Goal: Task Accomplishment & Management: Use online tool/utility

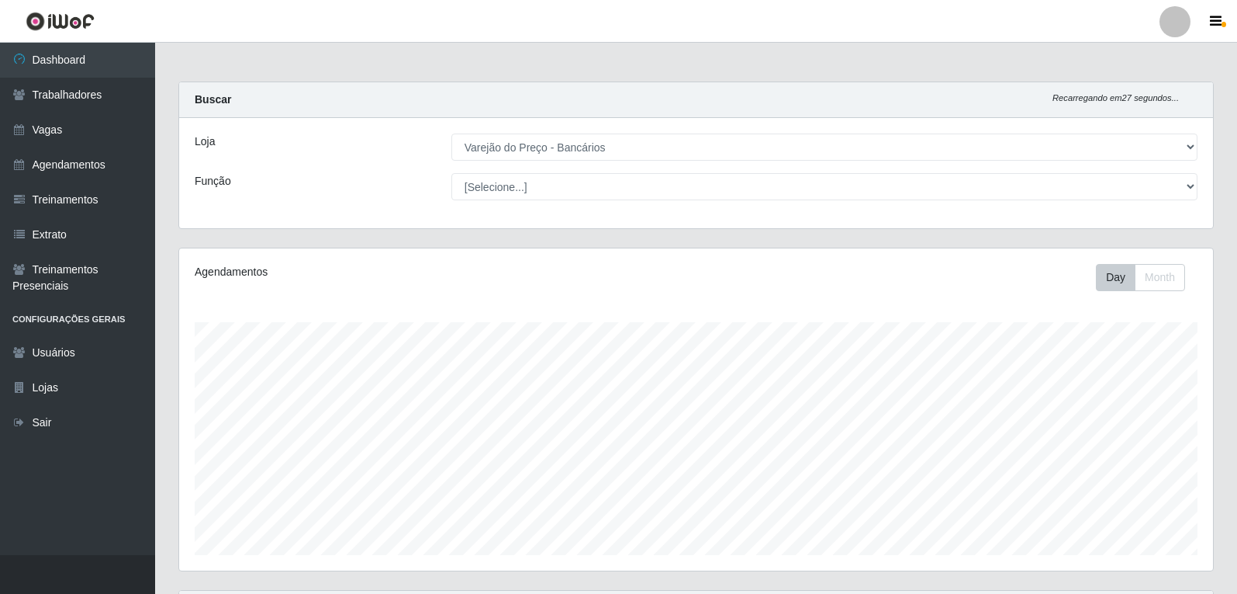
select select "157"
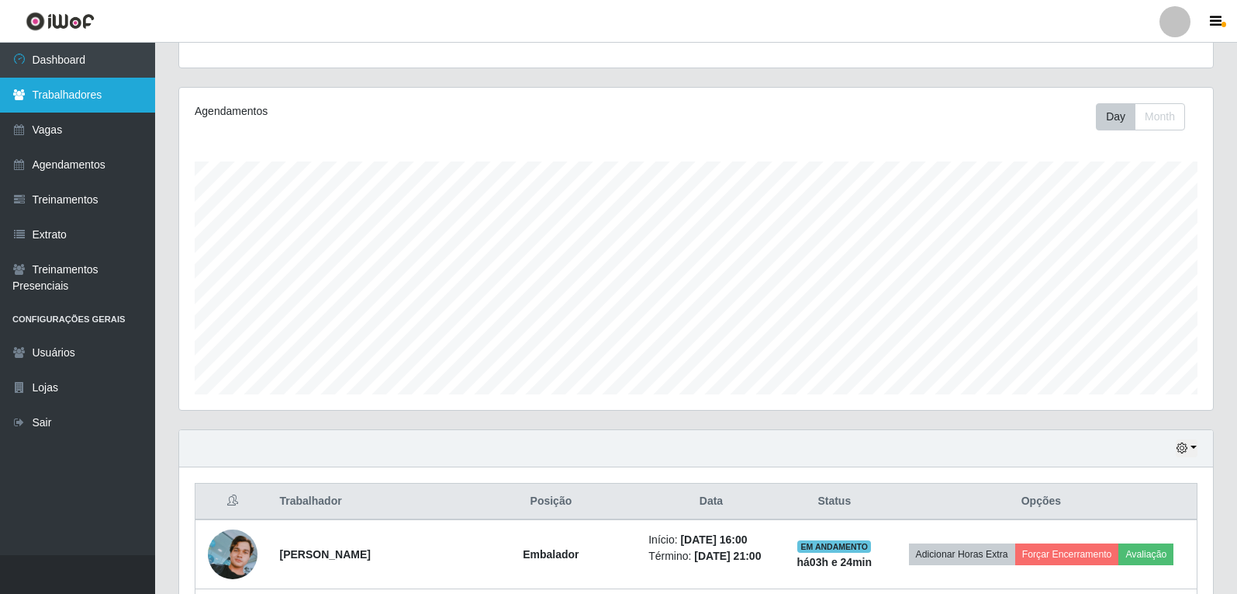
scroll to position [322, 1034]
click at [64, 102] on link "Trabalhadores" at bounding box center [77, 95] width 155 height 35
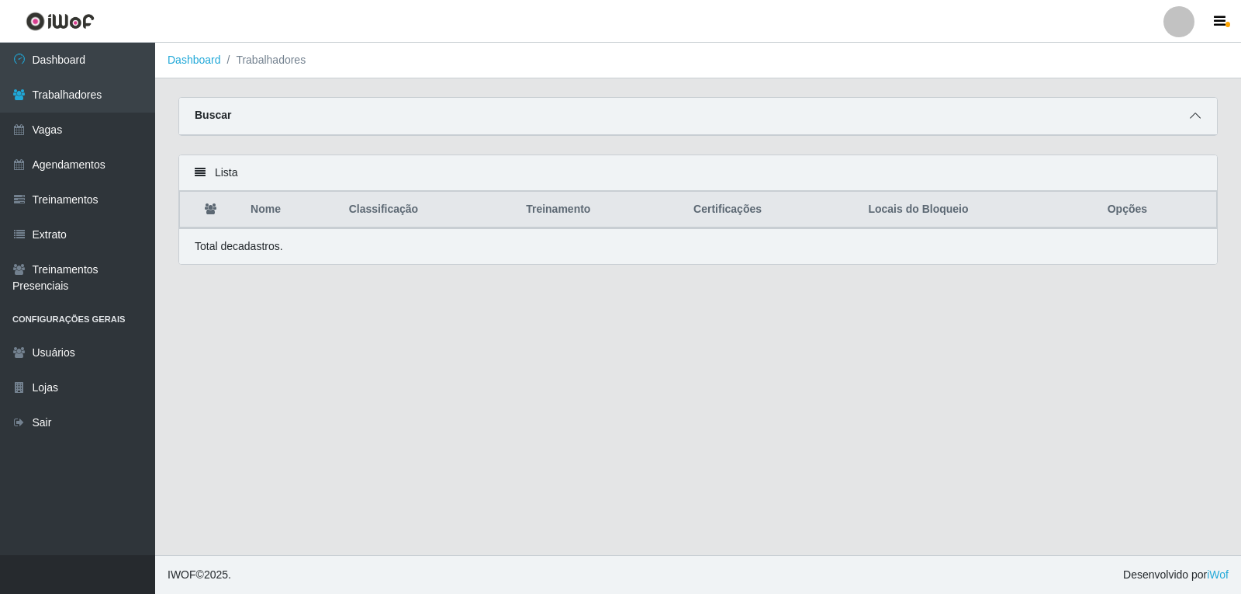
click at [1194, 119] on icon at bounding box center [1195, 115] width 11 height 11
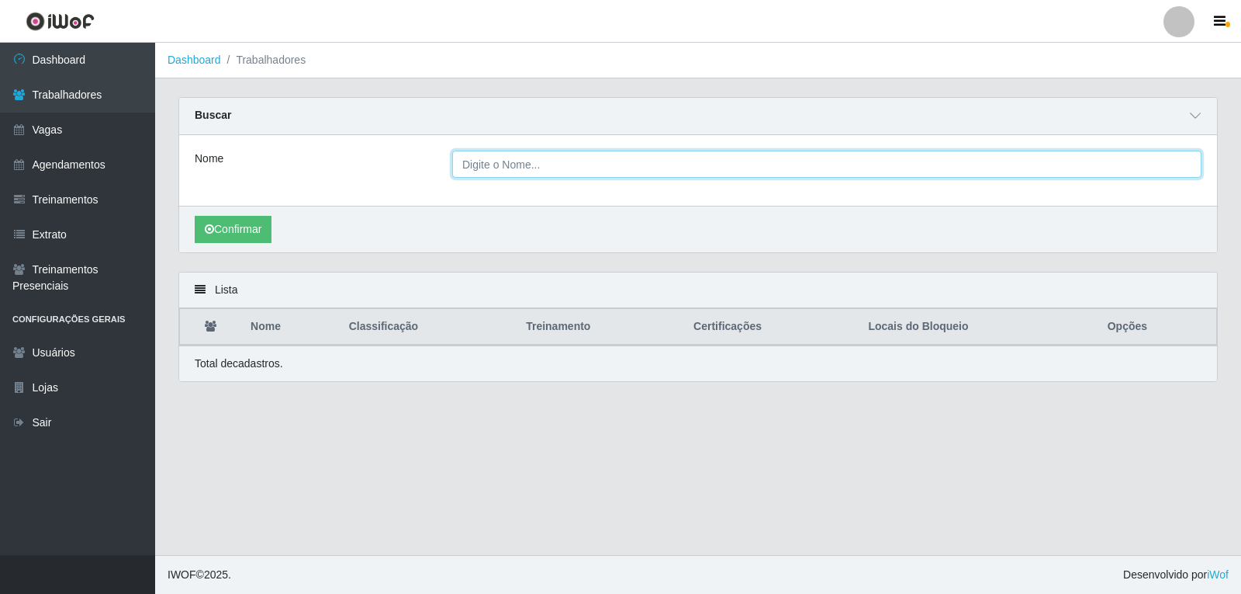
click at [592, 167] on input "Nome" at bounding box center [826, 164] width 749 height 27
type input "vitoria"
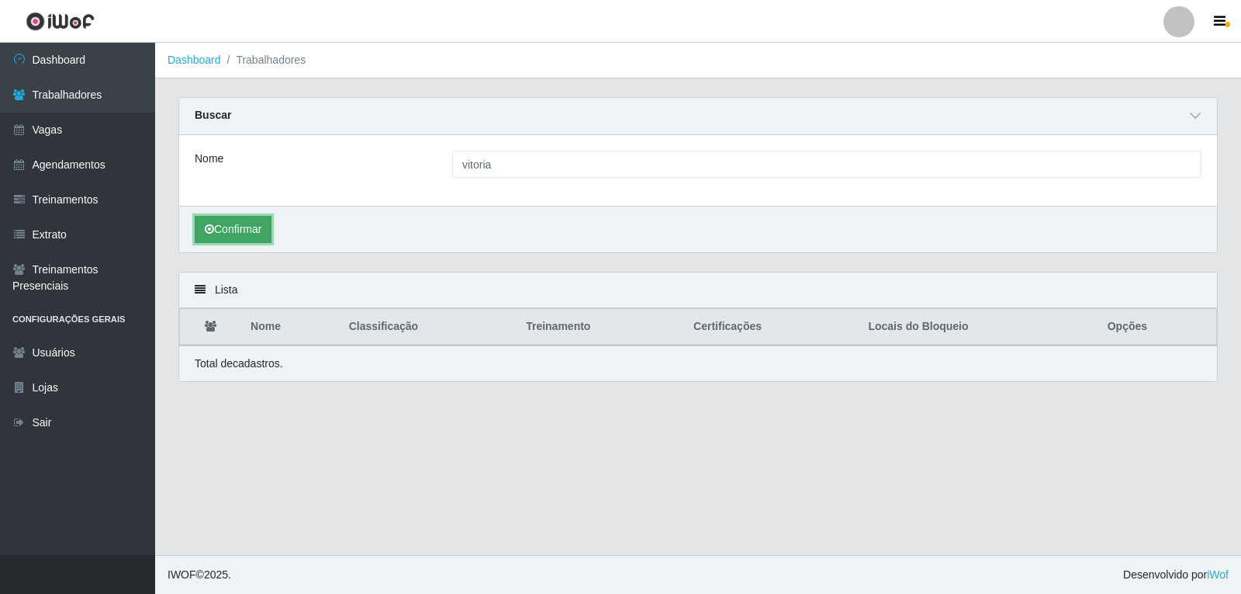
click at [261, 230] on button "Confirmar" at bounding box center [233, 229] width 77 height 27
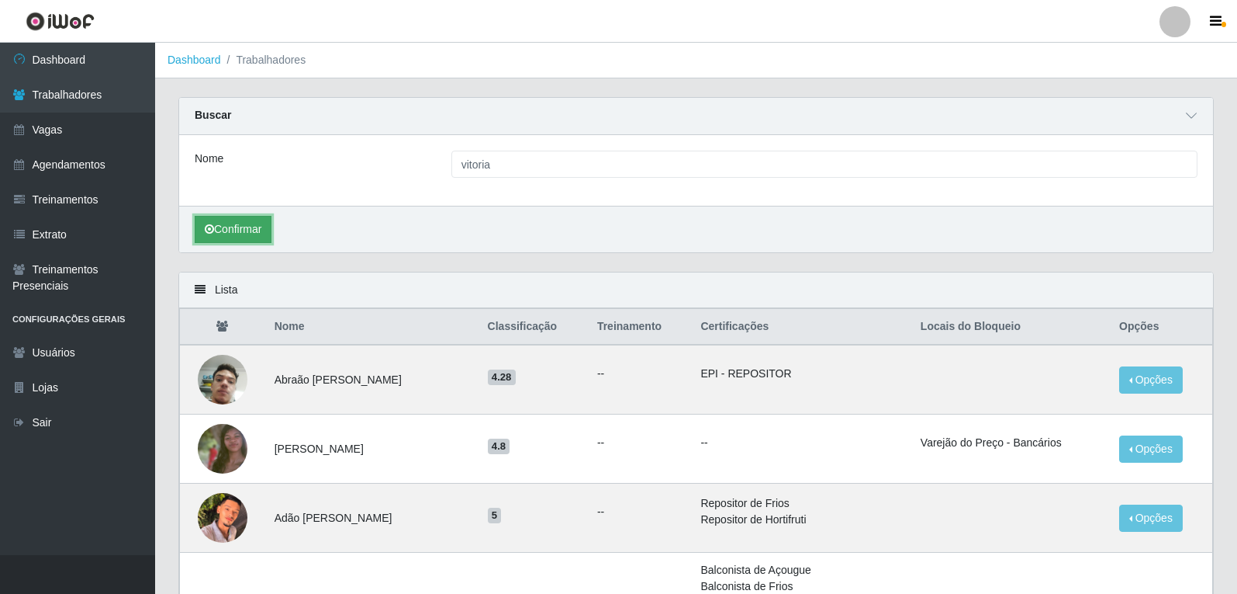
click at [244, 227] on button "Confirmar" at bounding box center [233, 229] width 77 height 27
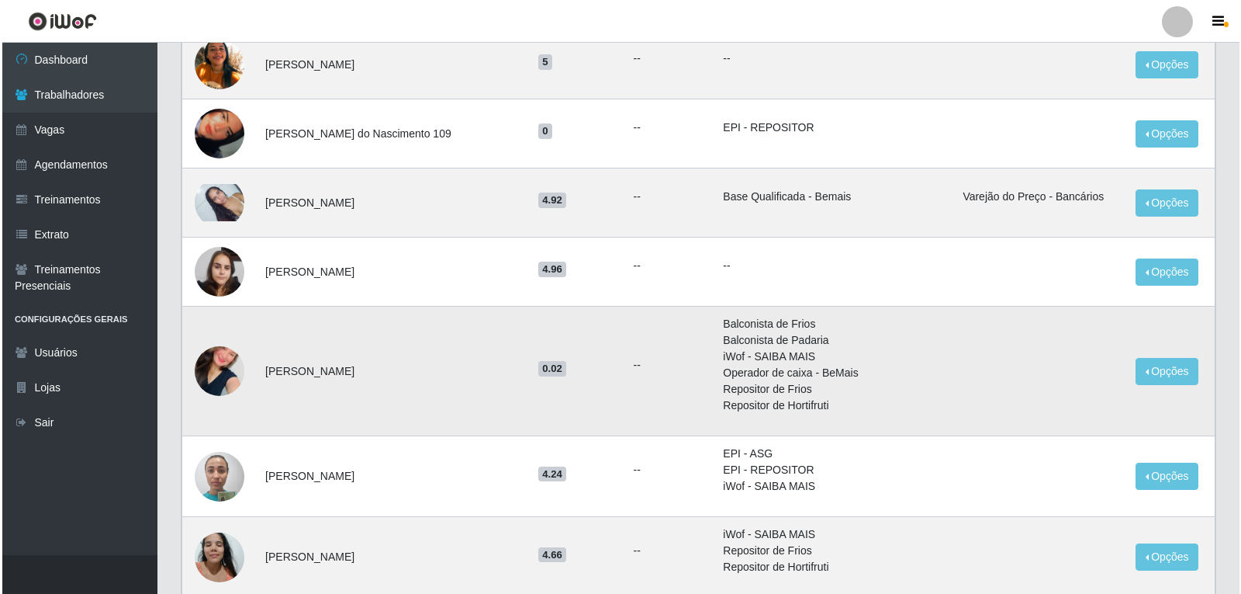
scroll to position [621, 0]
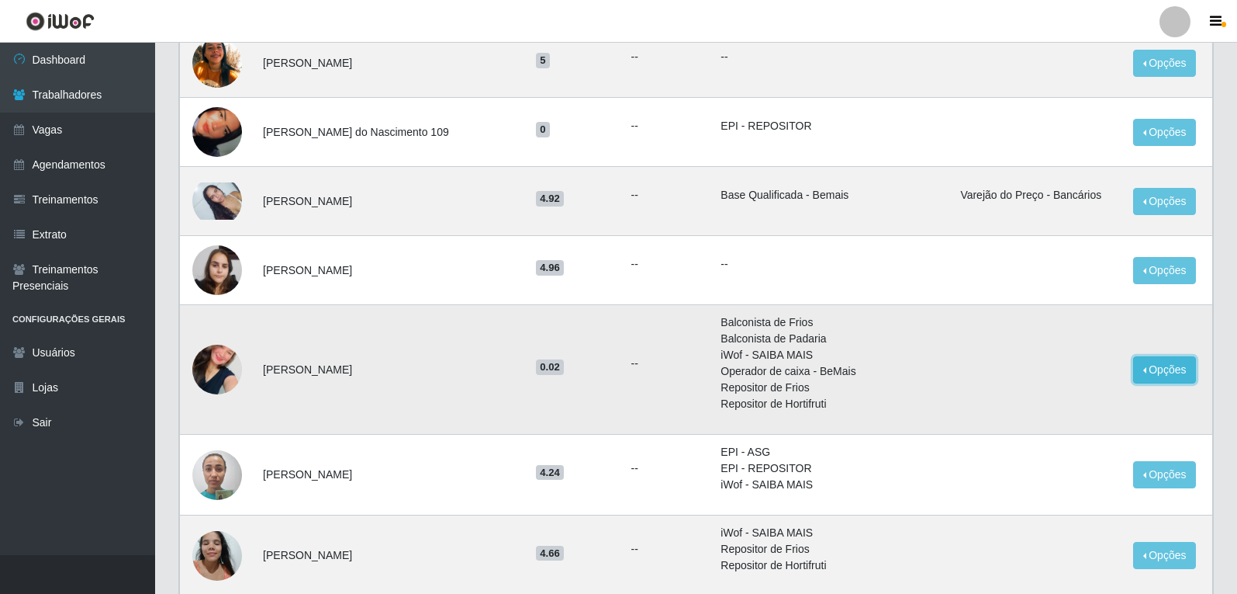
click at [1144, 369] on button "Opções" at bounding box center [1165, 369] width 64 height 27
click at [1065, 403] on button "Bloquear - Loja" at bounding box center [1068, 405] width 125 height 32
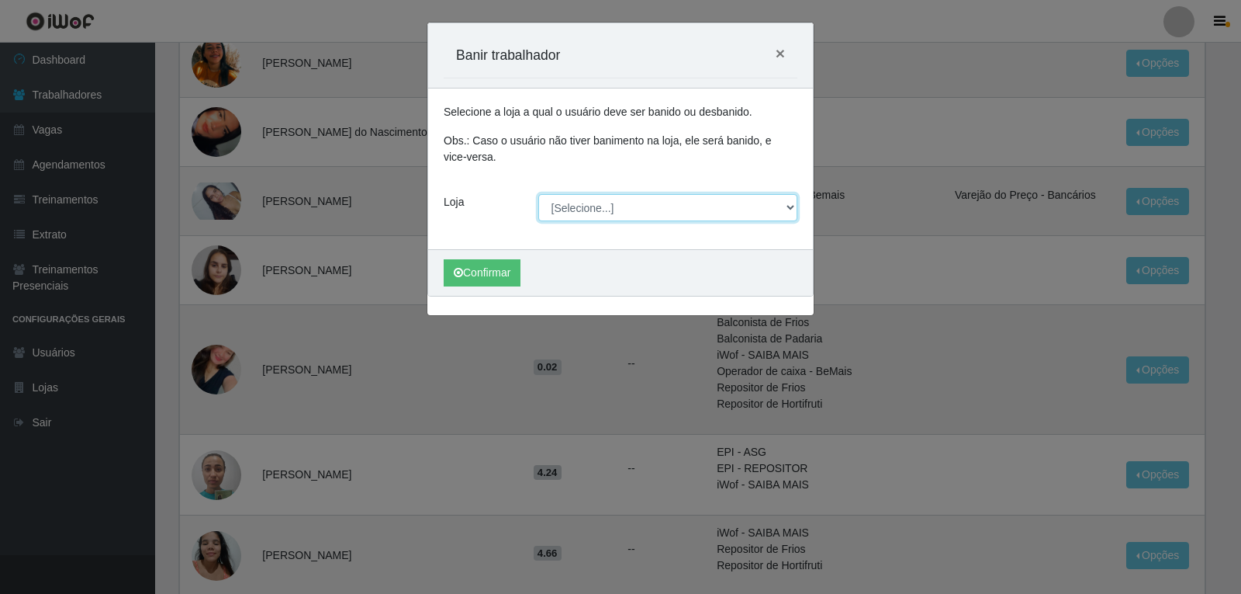
click at [568, 208] on select "[Selecione...] Varejão do Preço - Bancários" at bounding box center [668, 207] width 260 height 27
select select "157"
click at [538, 194] on select "[Selecione...] Varejão do Preço - Bancários" at bounding box center [668, 207] width 260 height 27
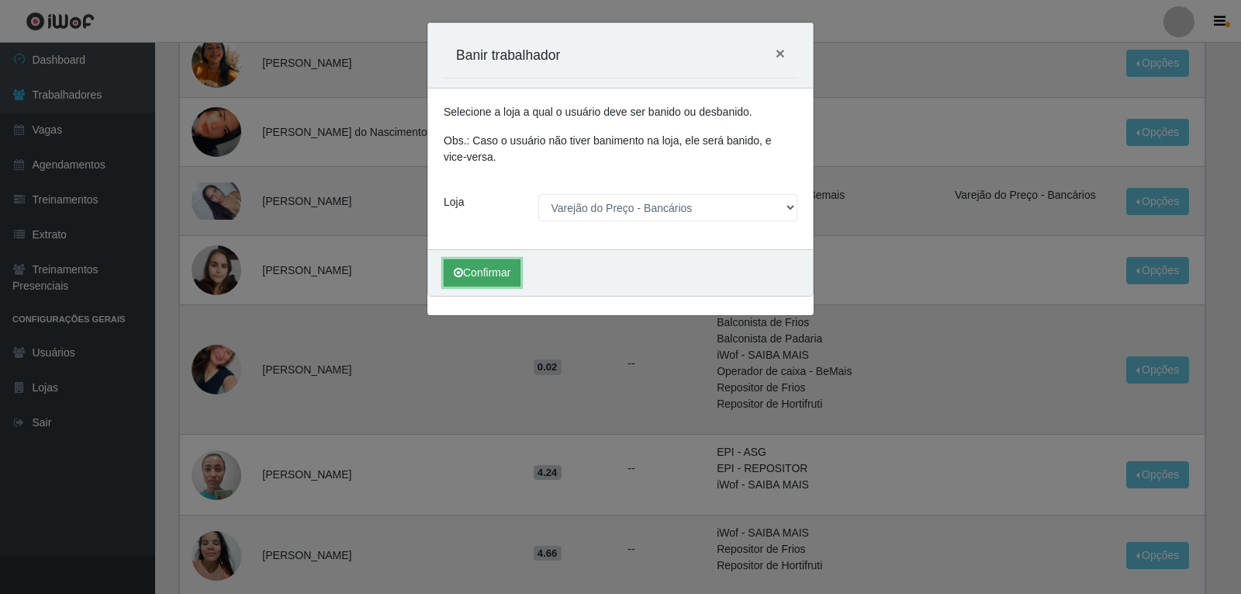
click at [493, 269] on button "Confirmar" at bounding box center [482, 272] width 77 height 27
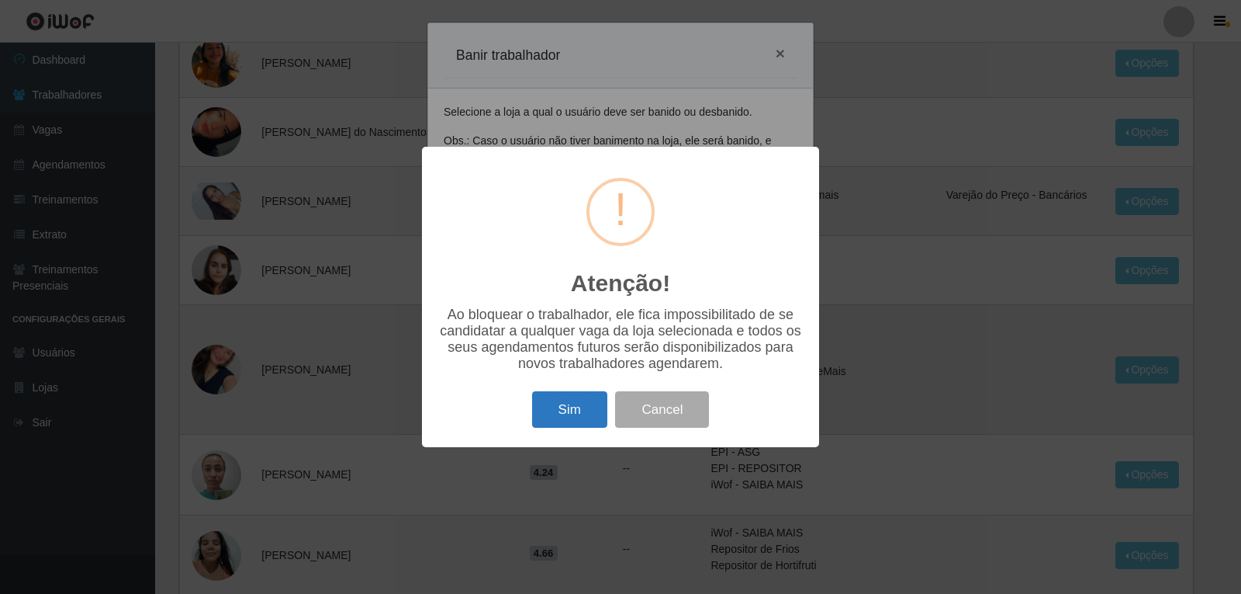
click at [563, 408] on button "Sim" at bounding box center [569, 409] width 75 height 36
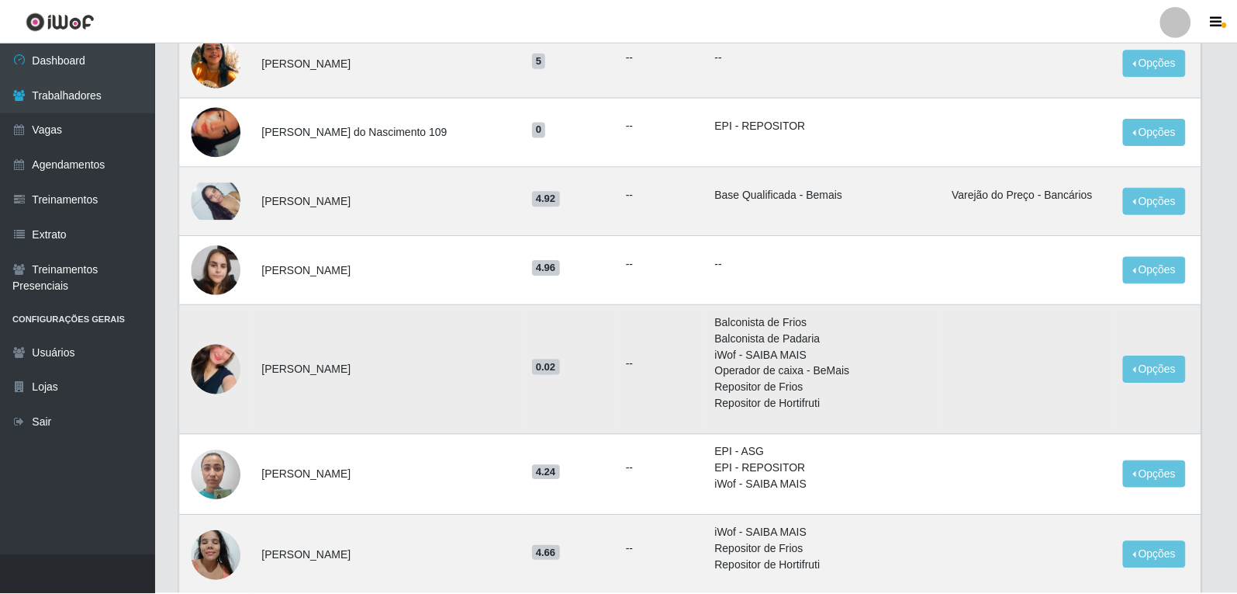
scroll to position [0, 0]
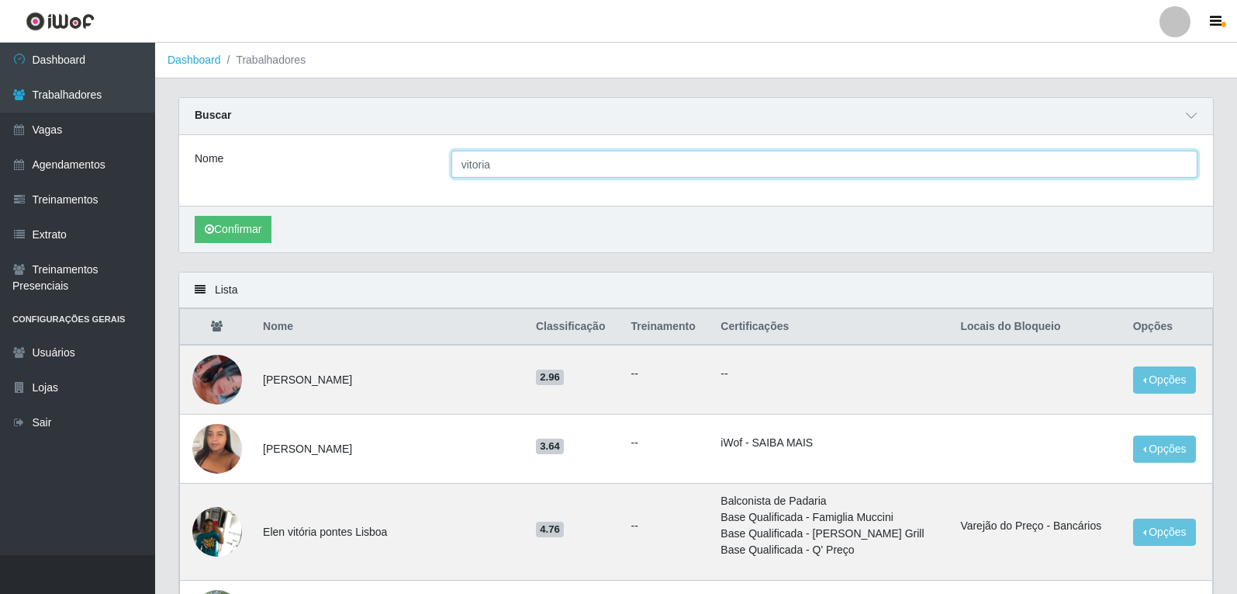
click at [491, 173] on input "vitoria" at bounding box center [825, 164] width 746 height 27
click at [492, 171] on input "vitoria" at bounding box center [825, 164] width 746 height 27
type input "victor"
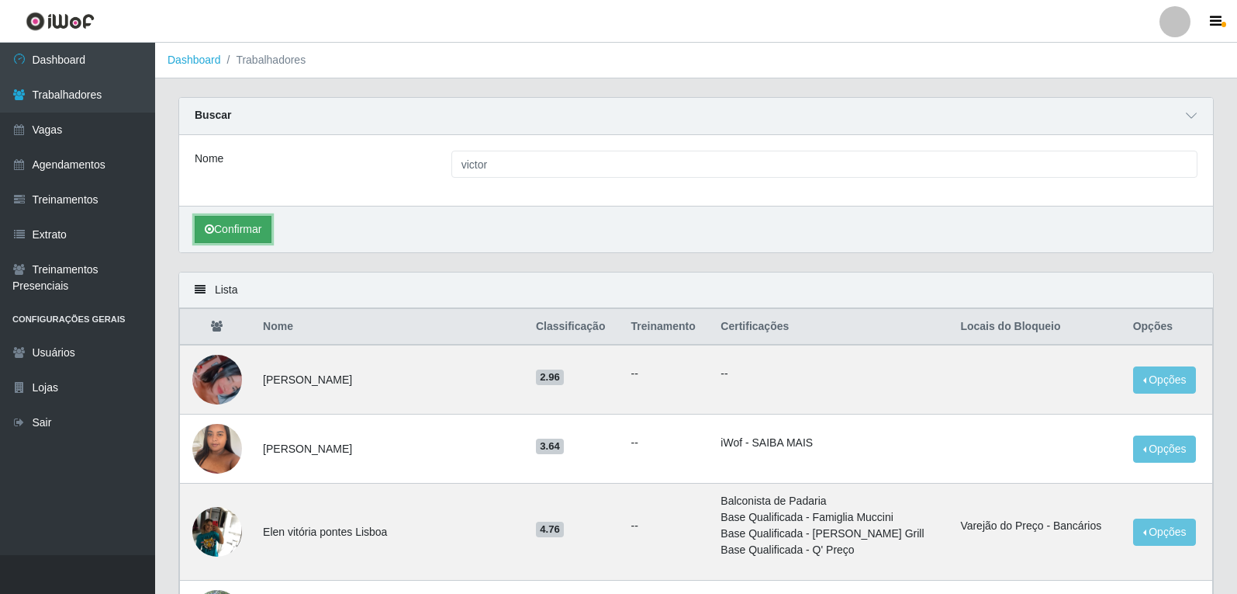
click at [251, 237] on button "Confirmar" at bounding box center [233, 229] width 77 height 27
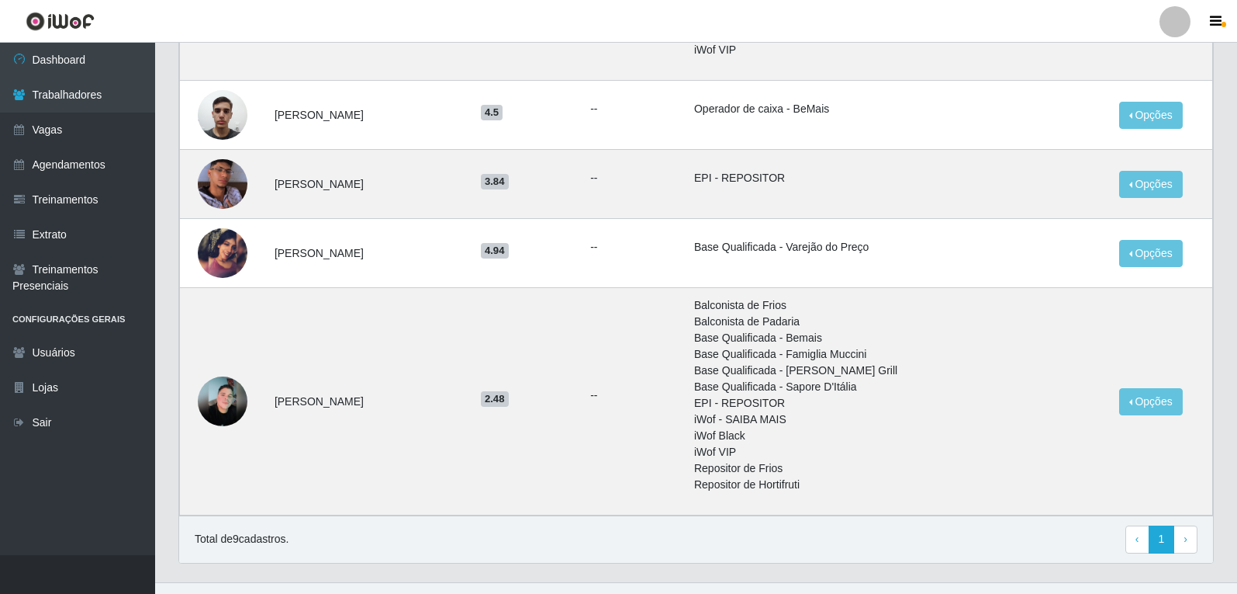
scroll to position [698, 0]
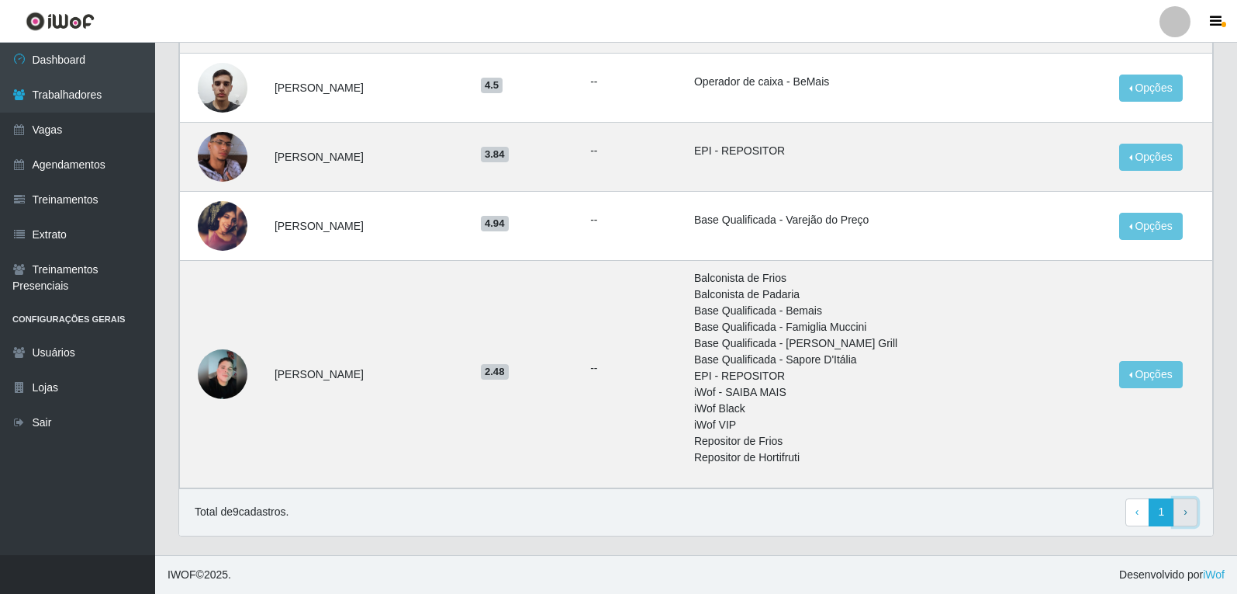
click at [1182, 517] on link "› Next" at bounding box center [1186, 512] width 24 height 28
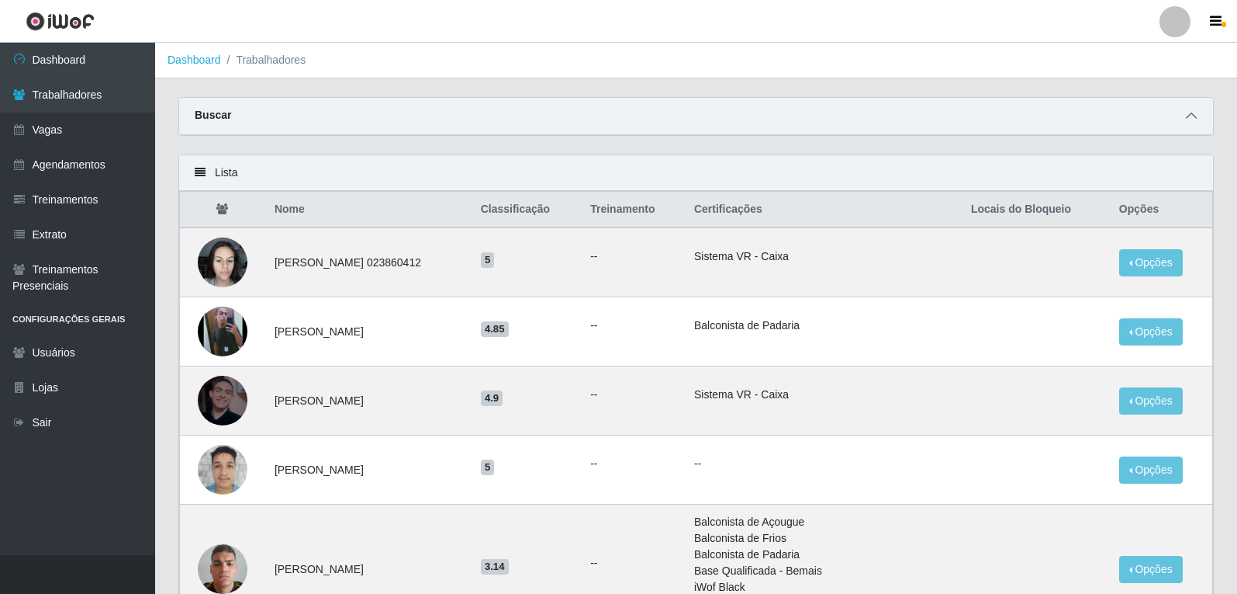
click at [1197, 112] on span at bounding box center [1191, 116] width 19 height 18
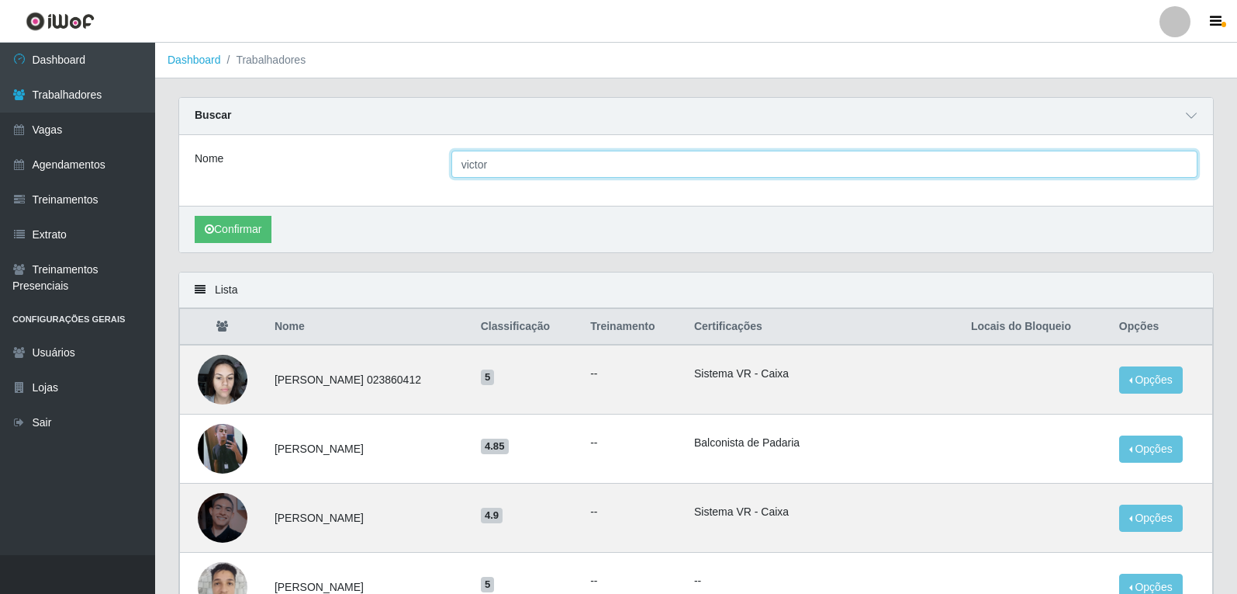
click at [493, 166] on input "victor" at bounding box center [825, 164] width 746 height 27
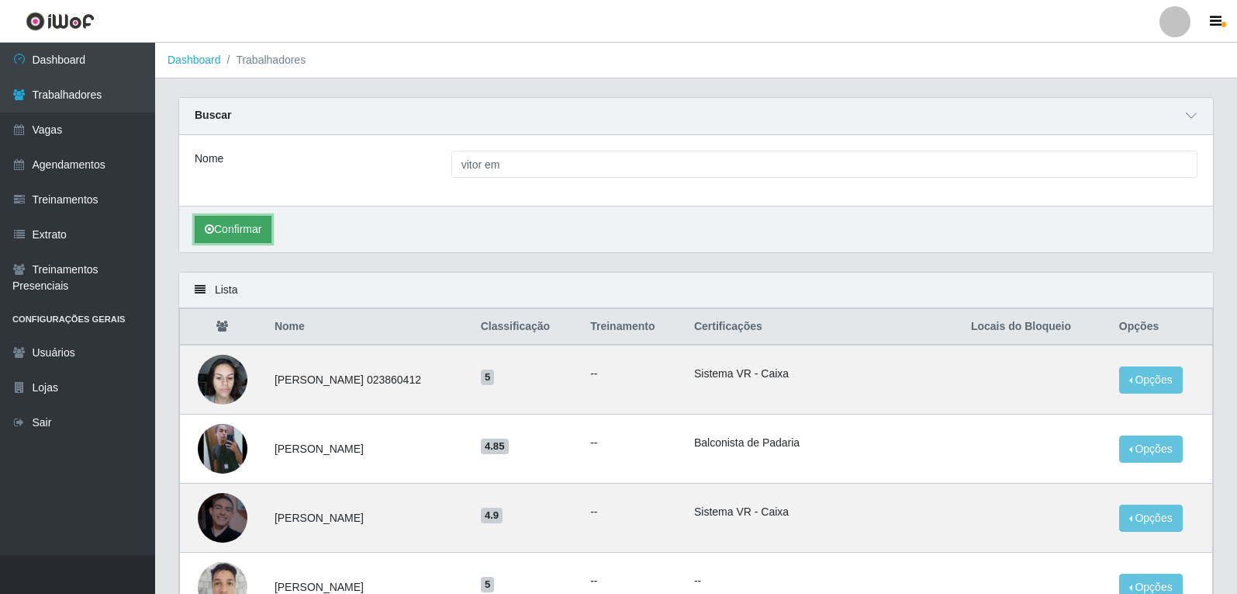
click at [235, 237] on button "Confirmar" at bounding box center [233, 229] width 77 height 27
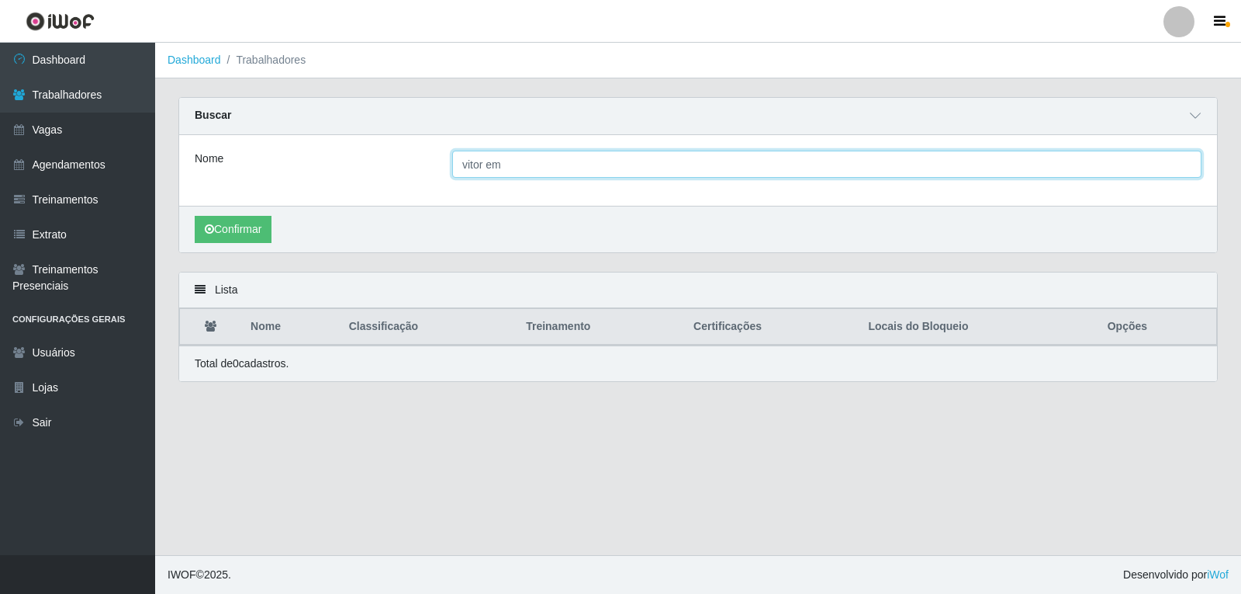
click at [531, 164] on input "vitor em" at bounding box center [826, 164] width 749 height 27
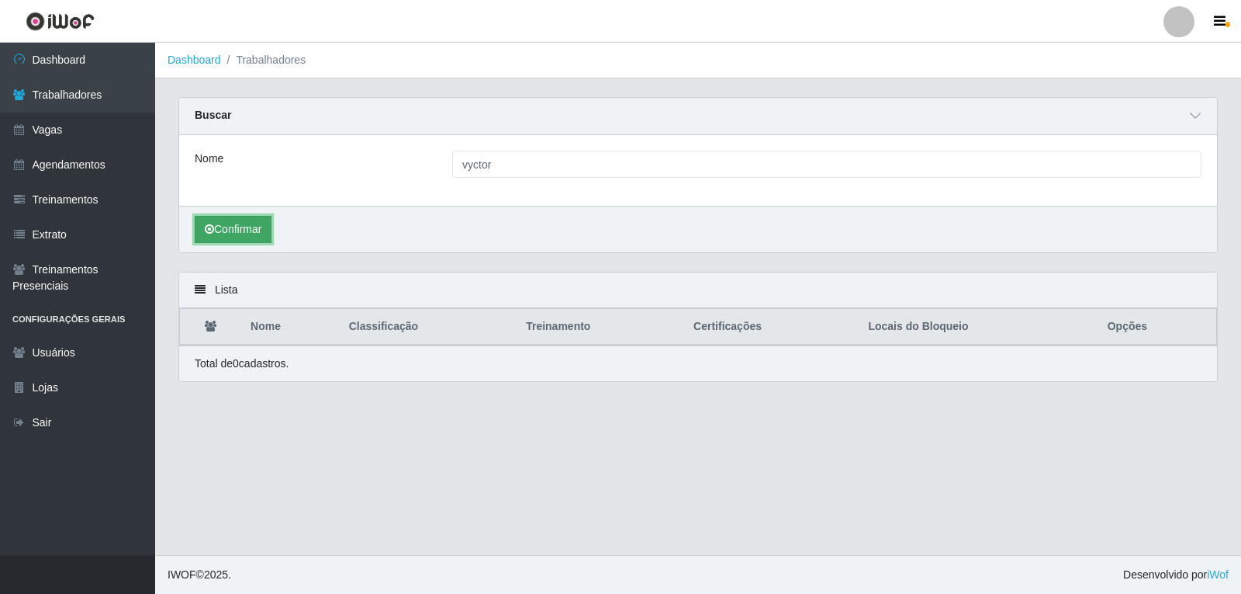
click at [248, 230] on button "Confirmar" at bounding box center [233, 229] width 77 height 27
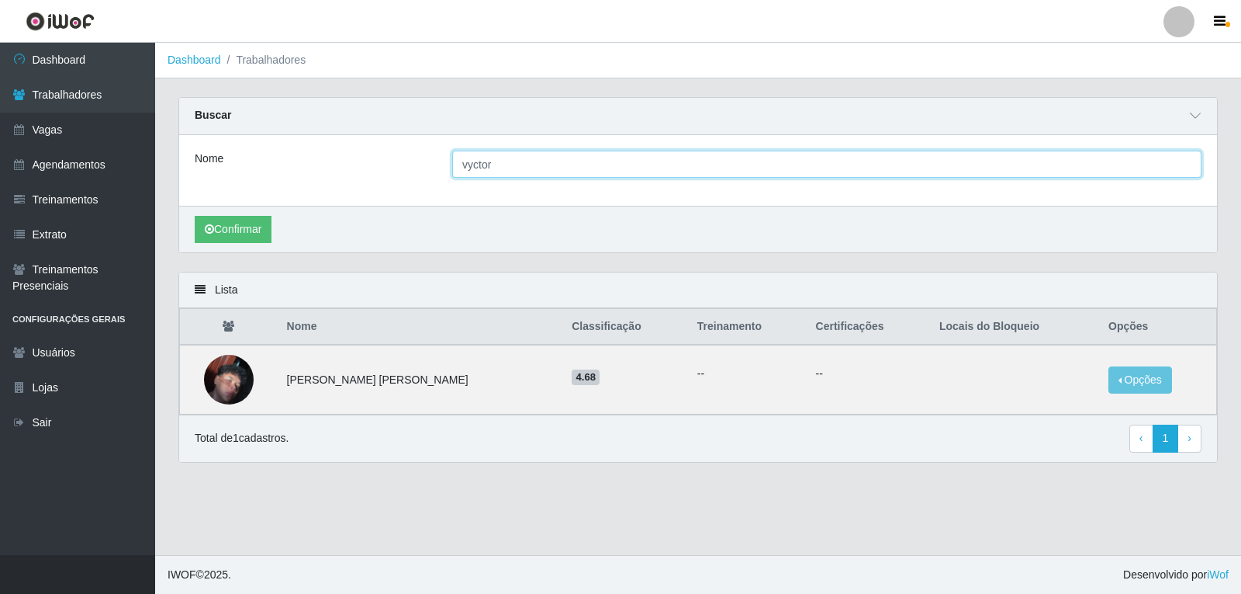
click at [489, 157] on input "vyctor" at bounding box center [826, 164] width 749 height 27
type input "[PERSON_NAME]"
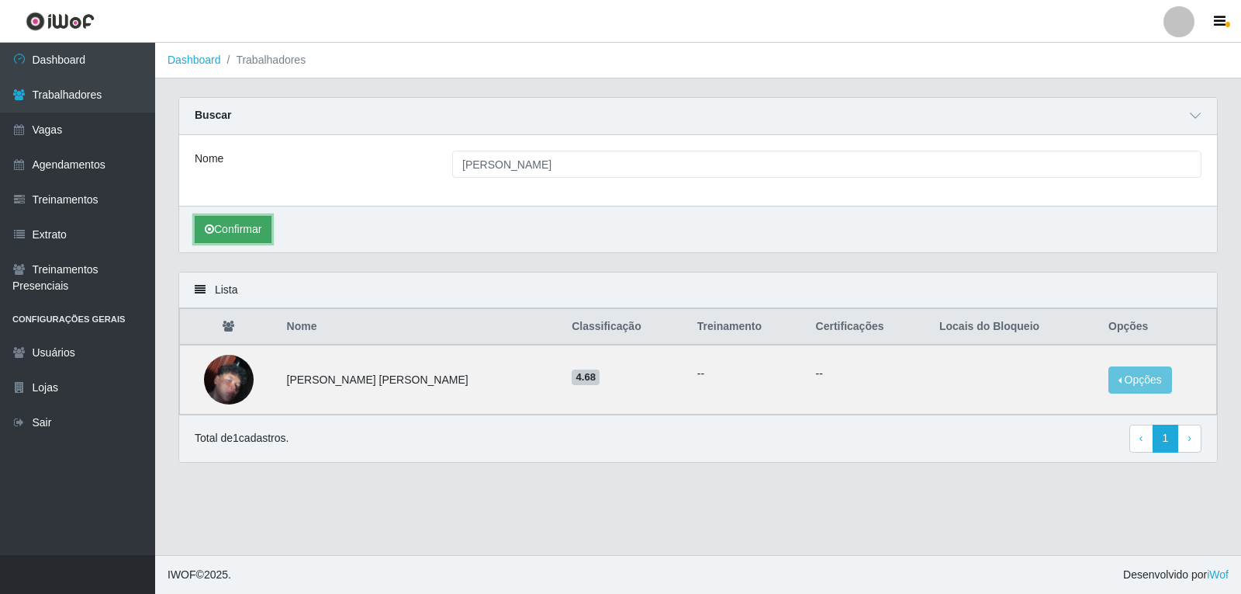
click at [214, 229] on button "Confirmar" at bounding box center [233, 229] width 77 height 27
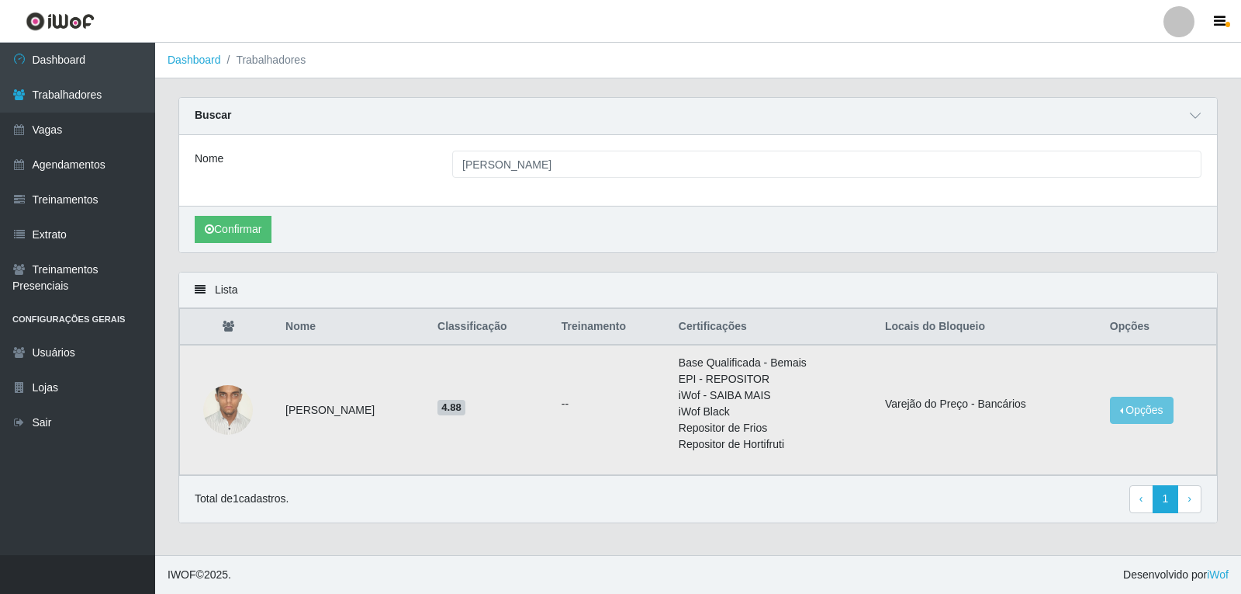
click at [225, 400] on img at bounding box center [228, 409] width 50 height 105
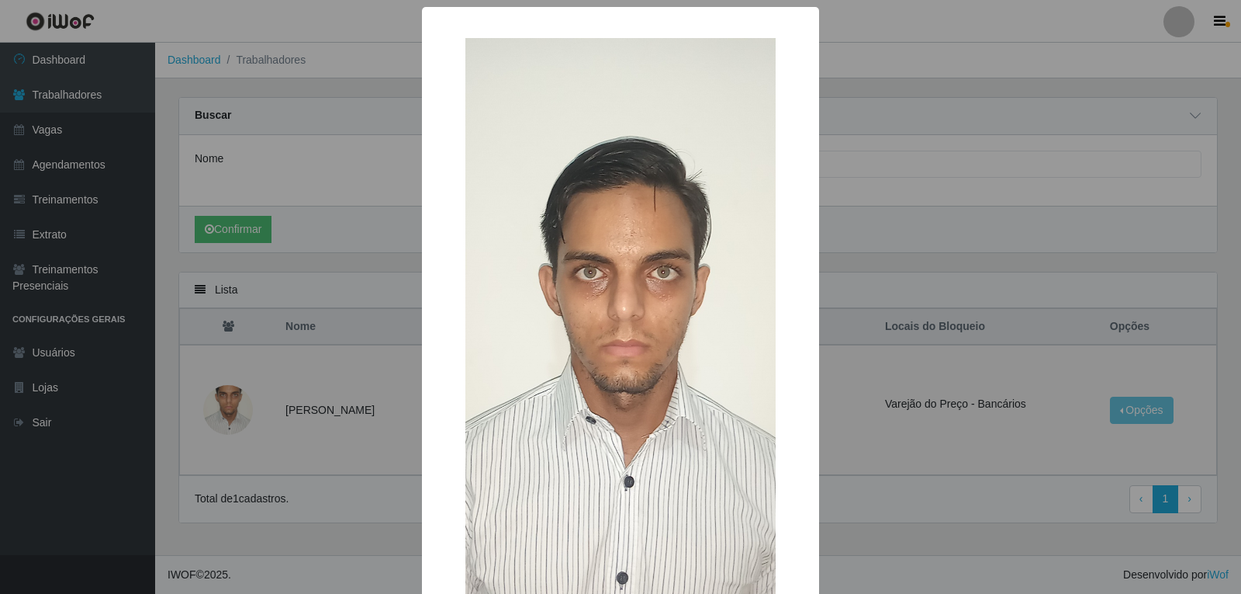
click at [287, 486] on div "× OK Cancel" at bounding box center [620, 297] width 1241 height 594
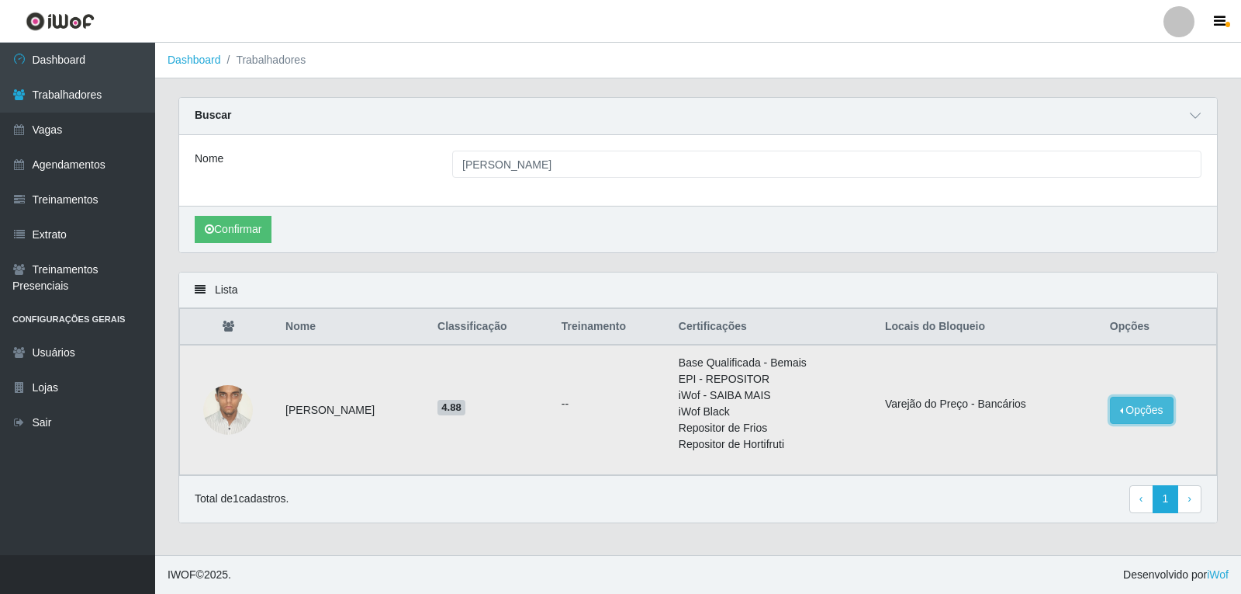
click at [1133, 409] on button "Opções" at bounding box center [1142, 409] width 64 height 27
click at [1131, 410] on button "Opções" at bounding box center [1142, 409] width 64 height 27
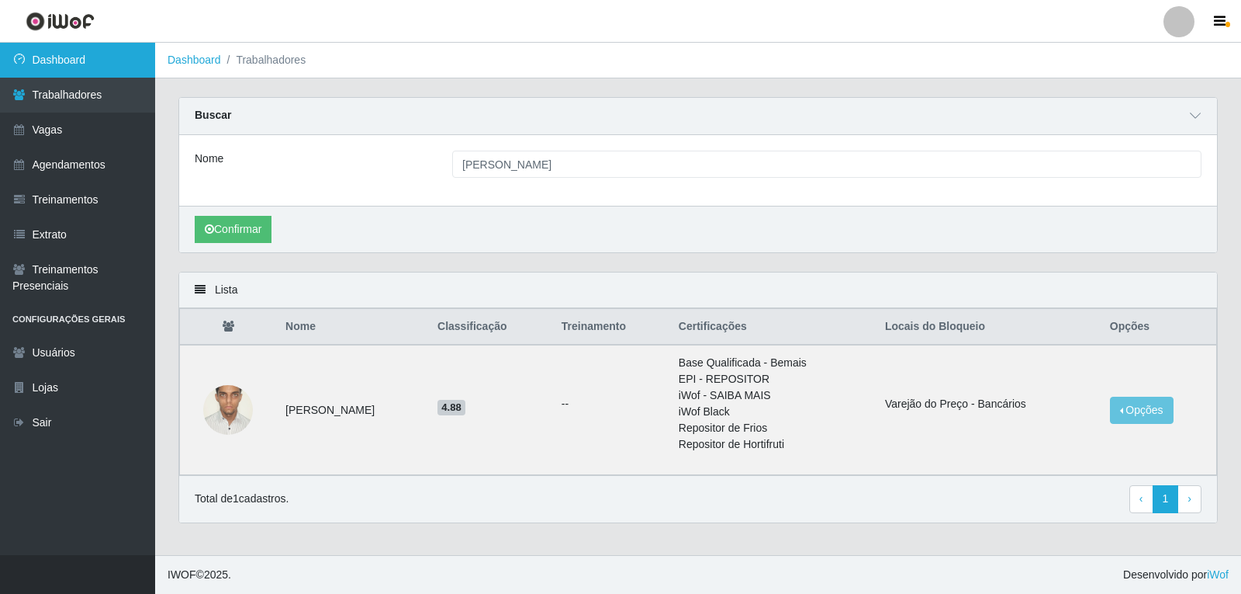
click at [91, 71] on link "Dashboard" at bounding box center [77, 60] width 155 height 35
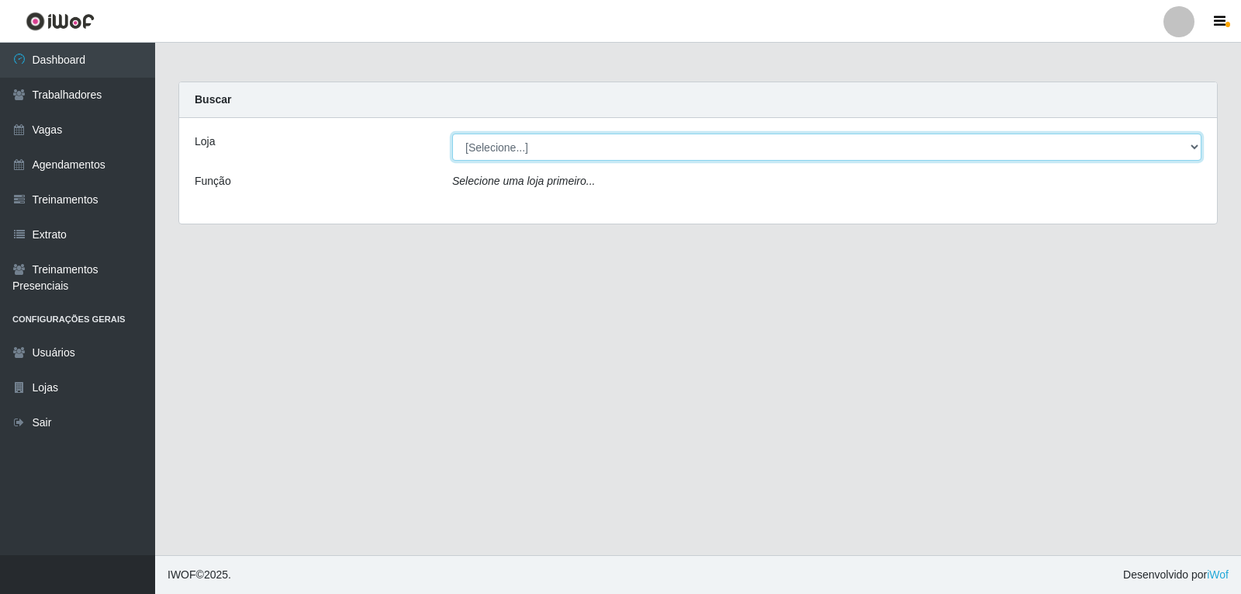
drag, startPoint x: 599, startPoint y: 151, endPoint x: 599, endPoint y: 161, distance: 10.1
click at [599, 161] on div "Loja [Selecione...] Varejão do Preço - Bancários Função Selecione uma loja prim…" at bounding box center [698, 171] width 1038 height 106
select select "157"
click at [452, 133] on select "[Selecione...] Varejão do Preço - Bancários" at bounding box center [826, 146] width 749 height 27
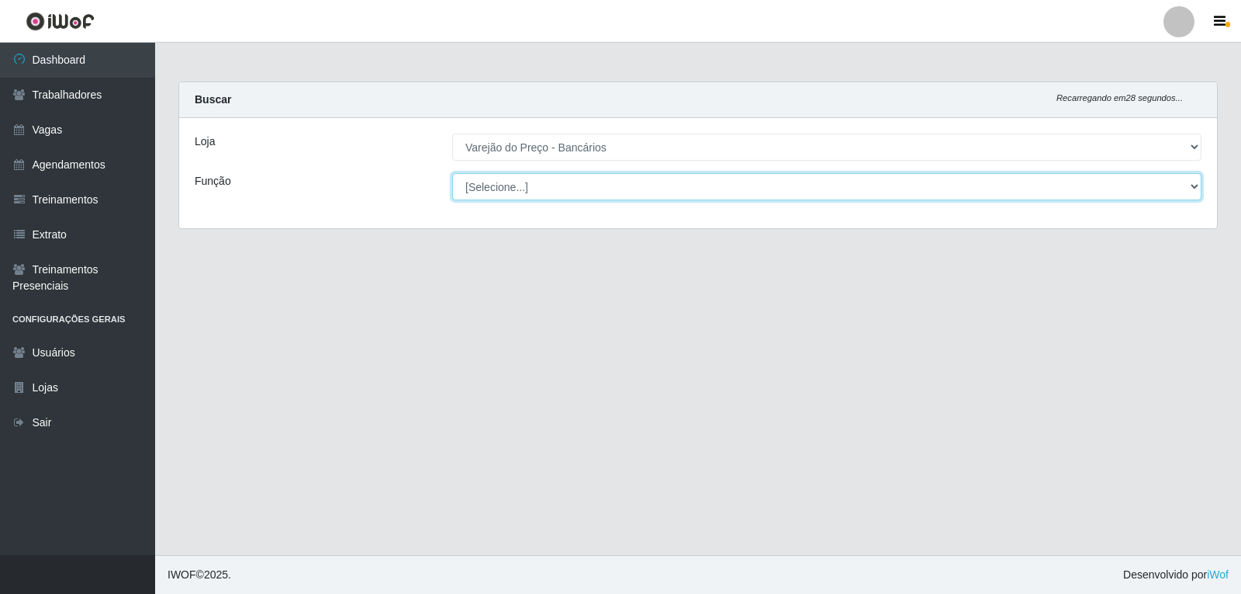
click at [594, 182] on select "[Selecione...] Auxiliar de Estacionamento Auxiliar de Estacionamento + Auxiliar…" at bounding box center [826, 186] width 749 height 27
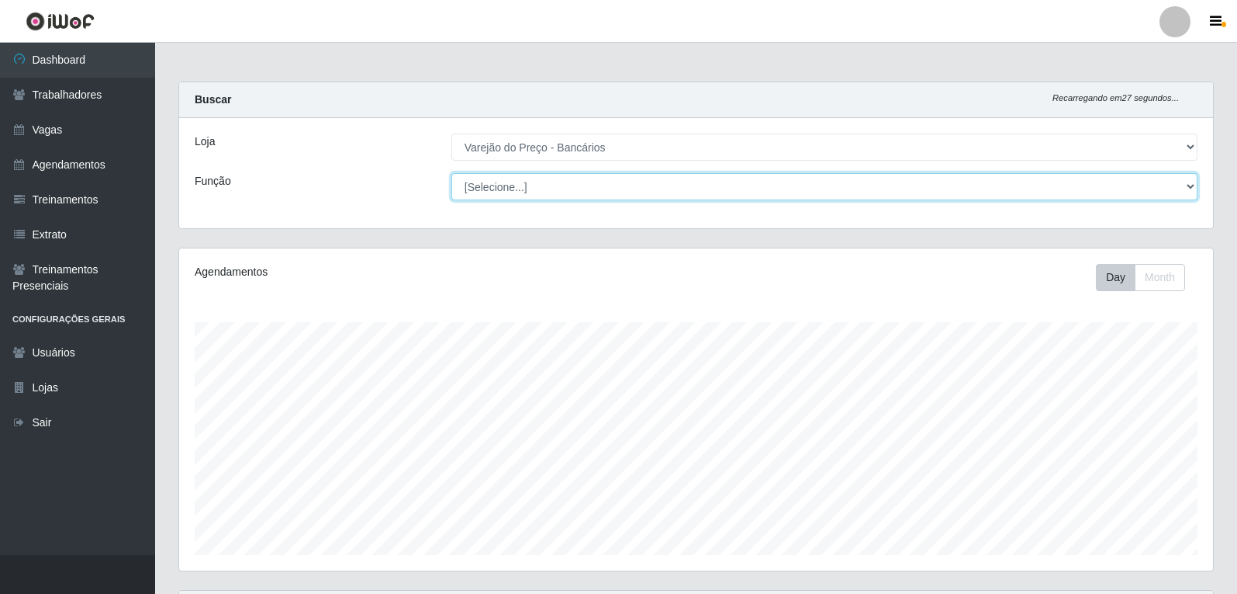
scroll to position [322, 1034]
click at [452, 173] on select "[Selecione...] Auxiliar de Estacionamento Auxiliar de Estacionamento + Auxiliar…" at bounding box center [825, 186] width 746 height 27
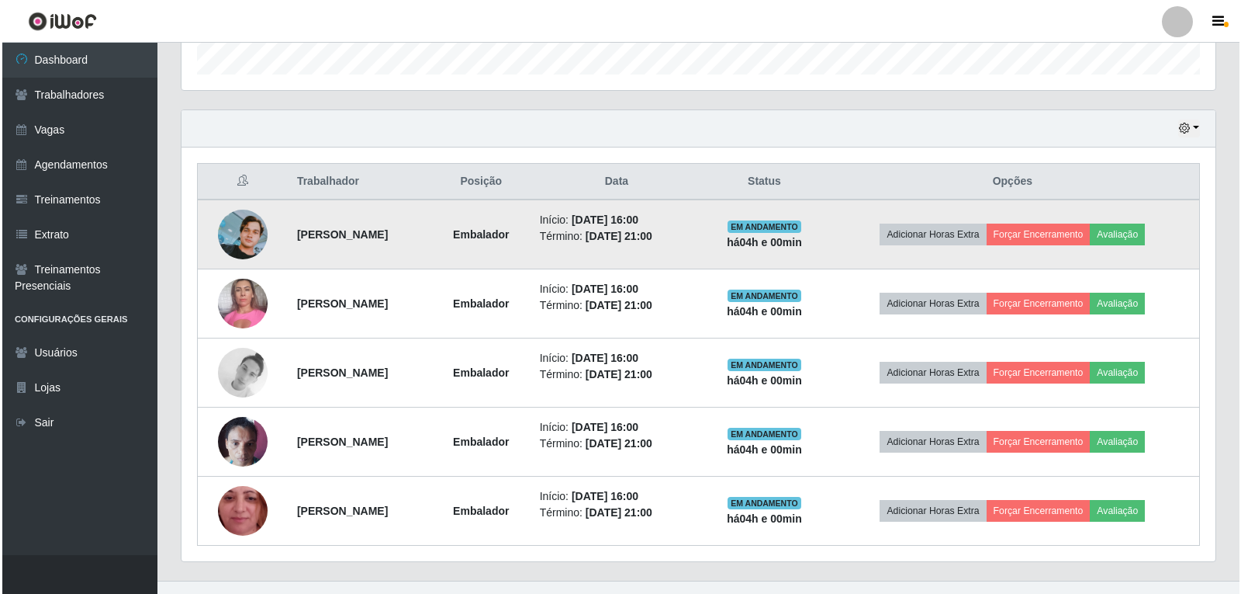
scroll to position [506, 0]
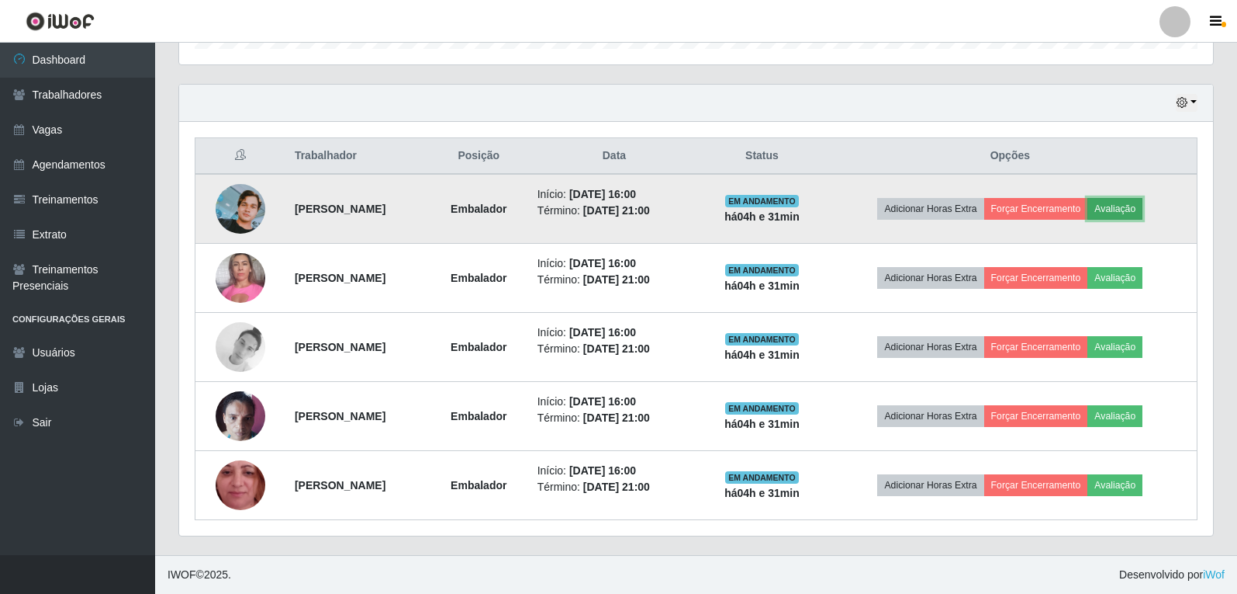
click at [1143, 216] on button "Avaliação" at bounding box center [1115, 209] width 55 height 22
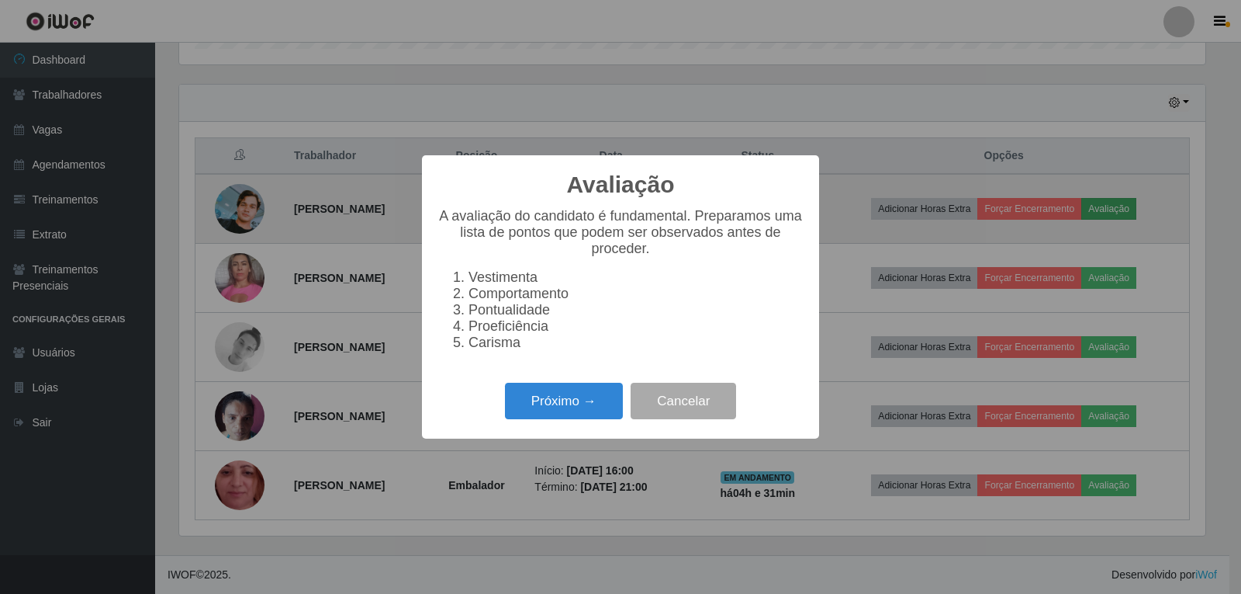
scroll to position [322, 1026]
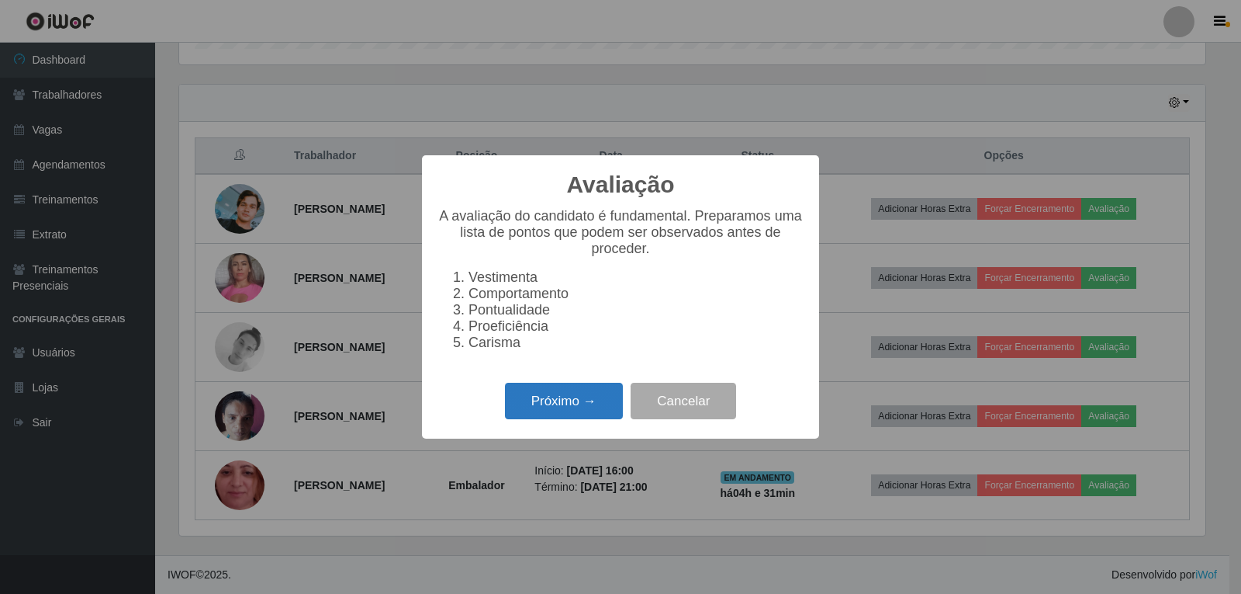
click at [576, 406] on button "Próximo →" at bounding box center [564, 400] width 118 height 36
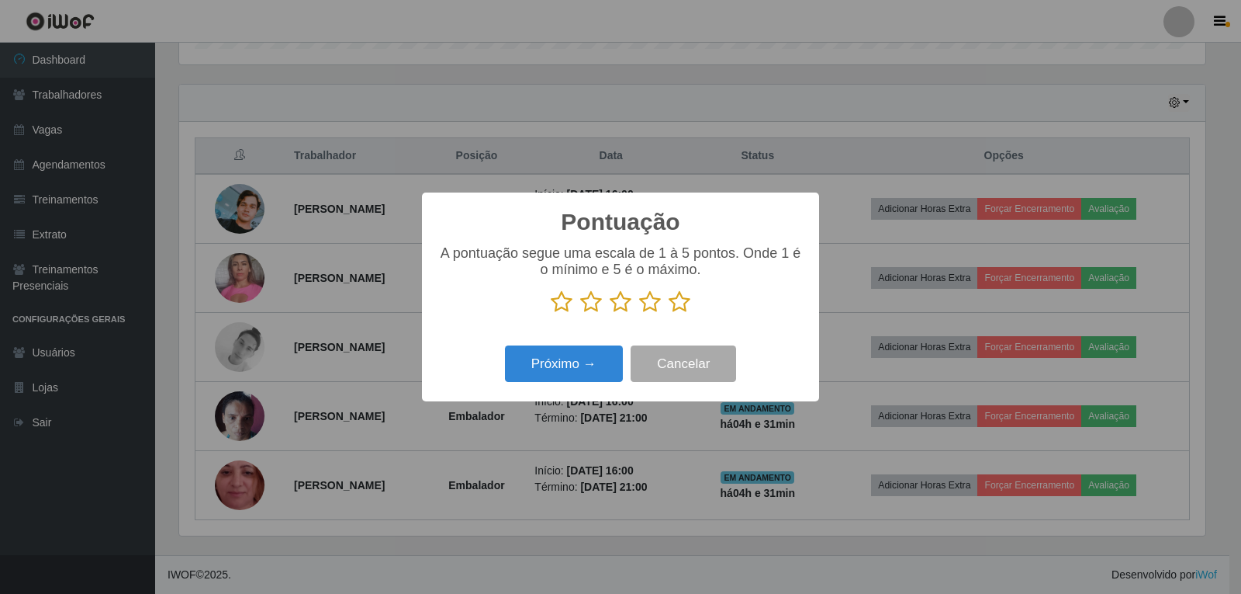
scroll to position [775504, 774799]
click at [677, 309] on icon at bounding box center [680, 301] width 22 height 23
click at [669, 313] on input "radio" at bounding box center [669, 313] width 0 height 0
click at [587, 375] on button "Próximo →" at bounding box center [564, 363] width 118 height 36
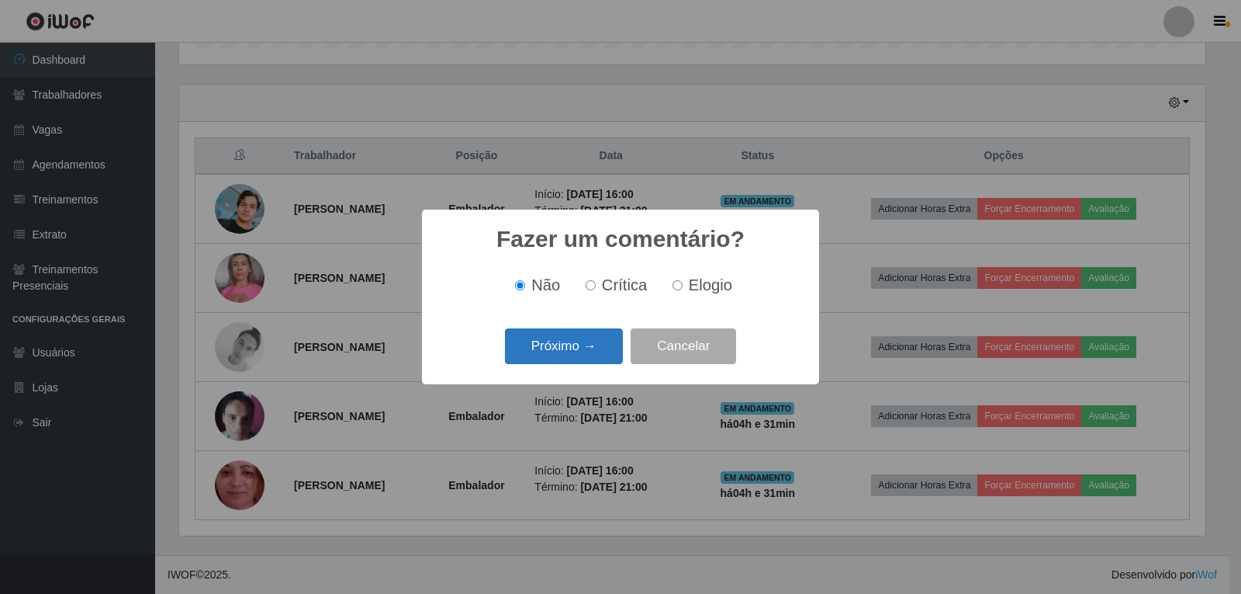
click at [606, 351] on button "Próximo →" at bounding box center [564, 346] width 118 height 36
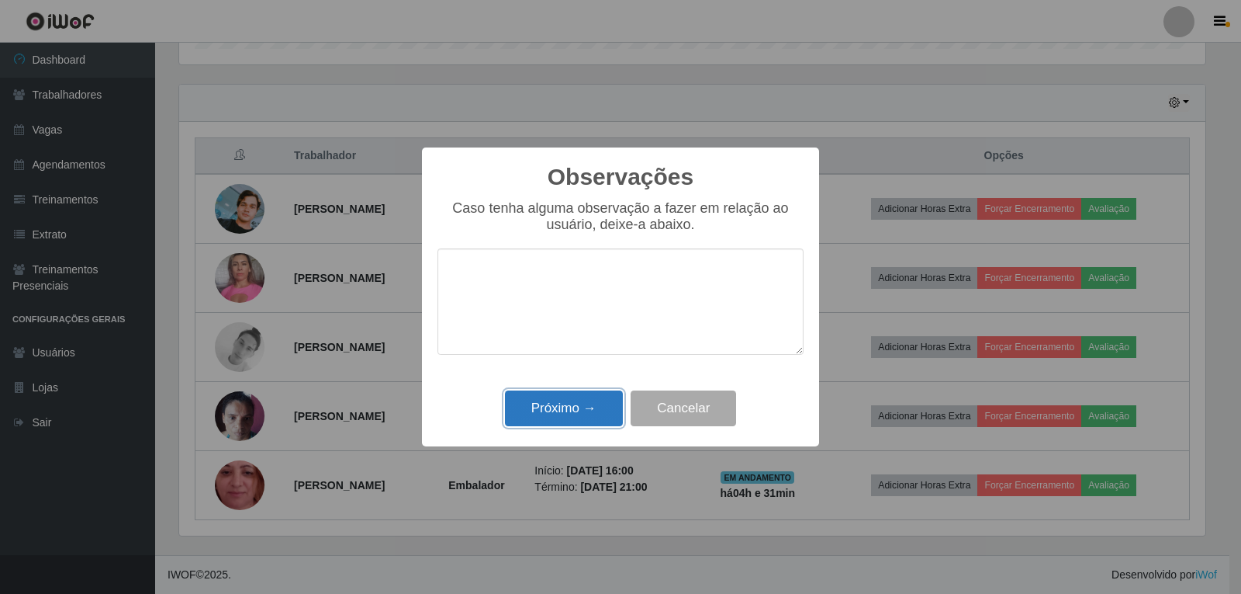
click at [612, 401] on button "Próximo →" at bounding box center [564, 408] width 118 height 36
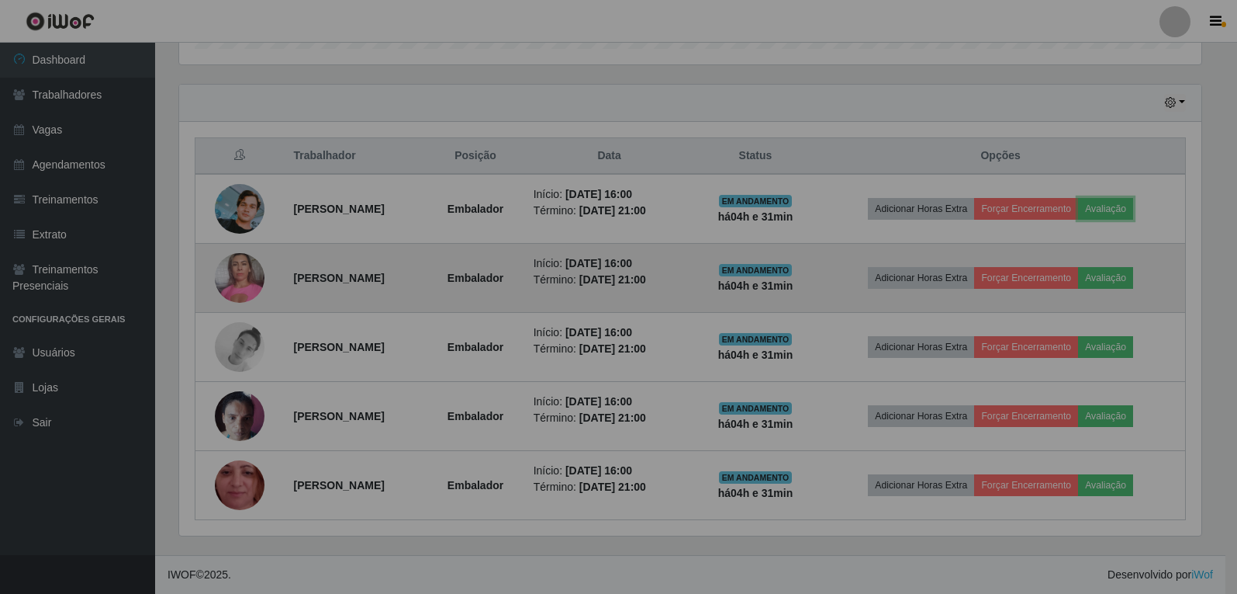
scroll to position [322, 1034]
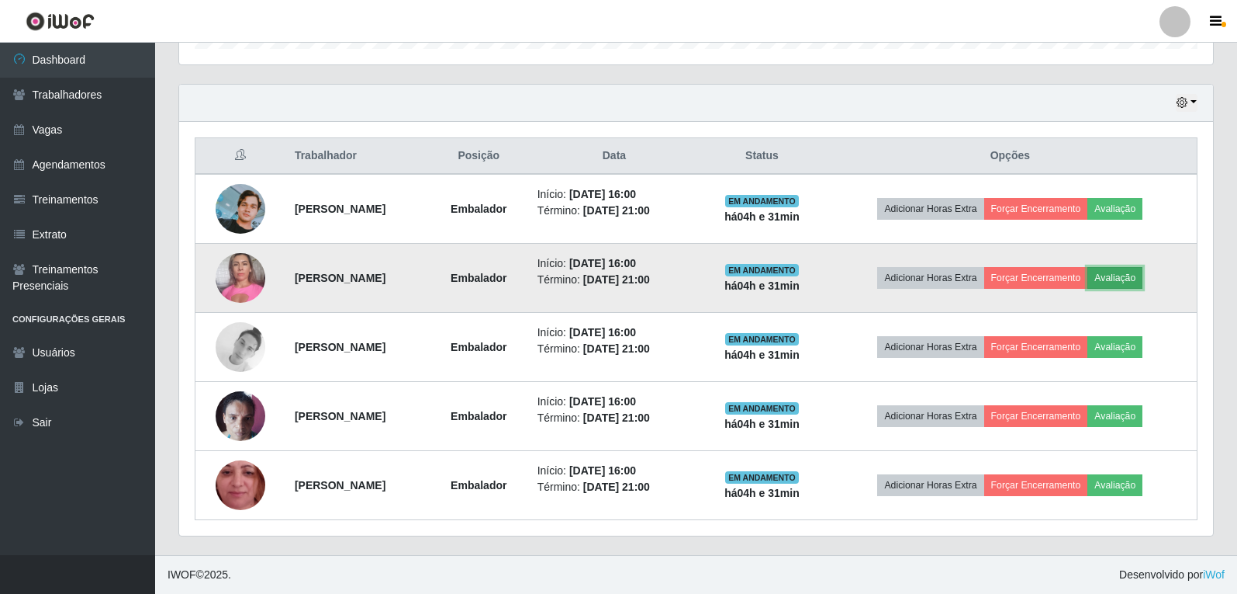
click at [1143, 287] on button "Avaliação" at bounding box center [1115, 278] width 55 height 22
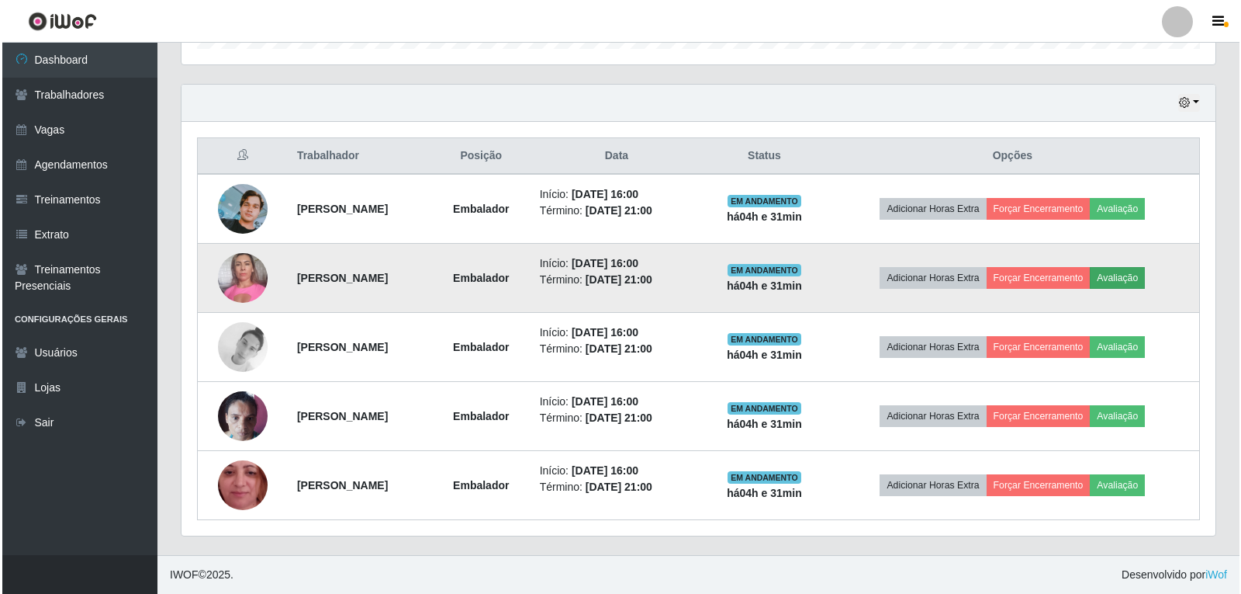
scroll to position [322, 1026]
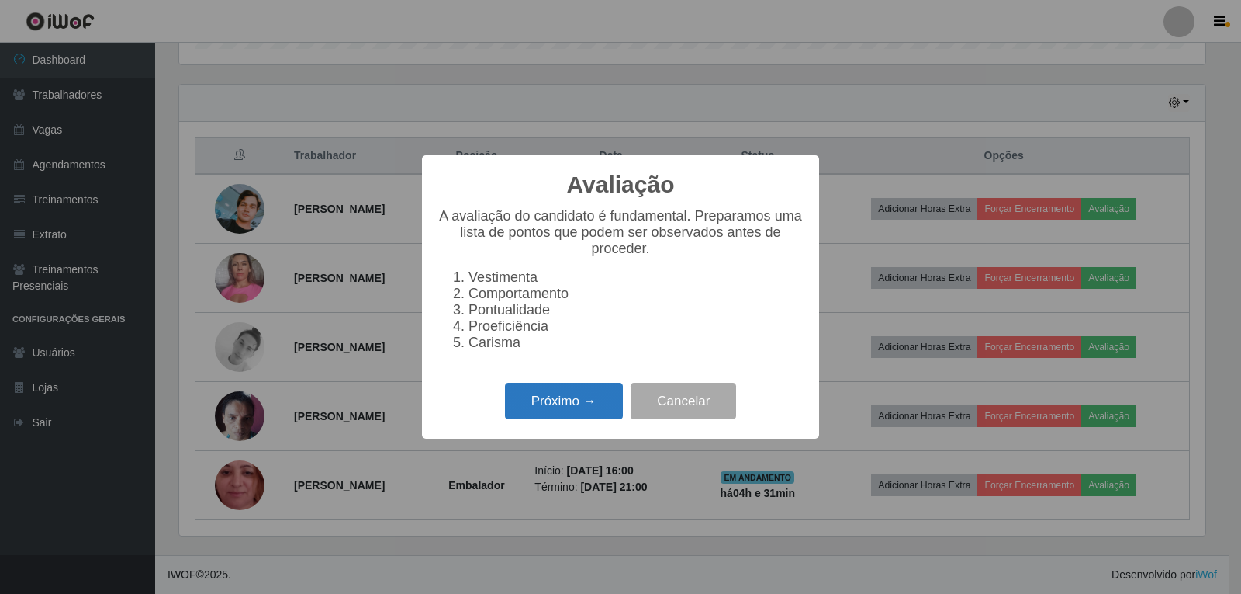
click at [598, 403] on button "Próximo →" at bounding box center [564, 400] width 118 height 36
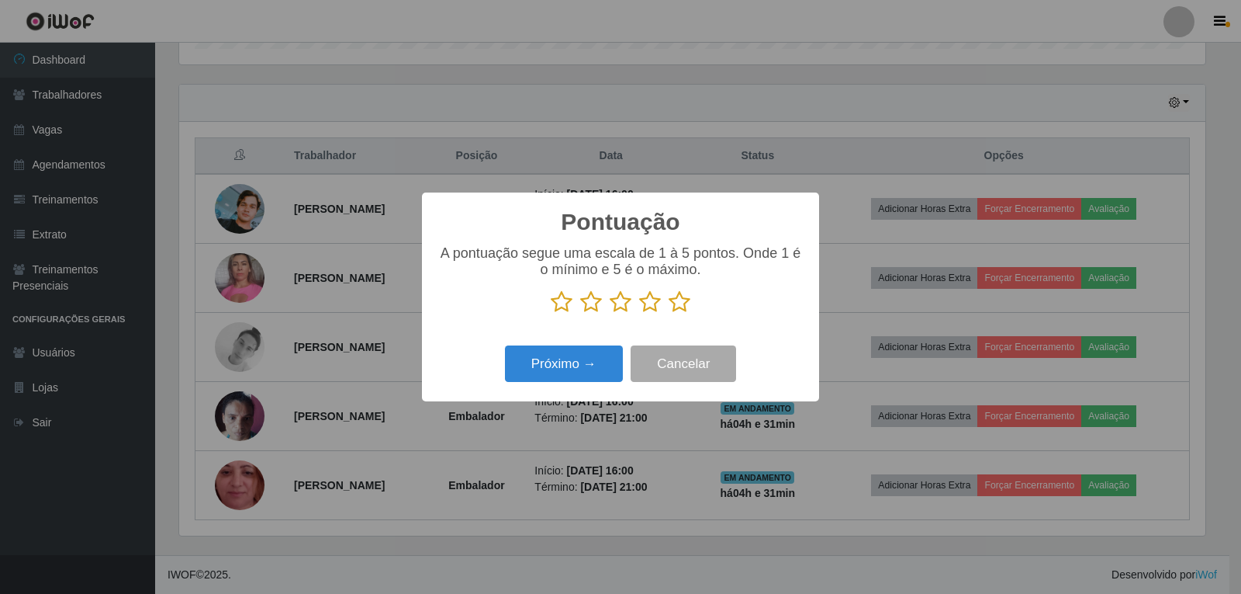
scroll to position [775504, 774799]
click at [680, 294] on icon at bounding box center [680, 301] width 22 height 23
click at [669, 313] on input "radio" at bounding box center [669, 313] width 0 height 0
click at [607, 358] on button "Próximo →" at bounding box center [564, 363] width 118 height 36
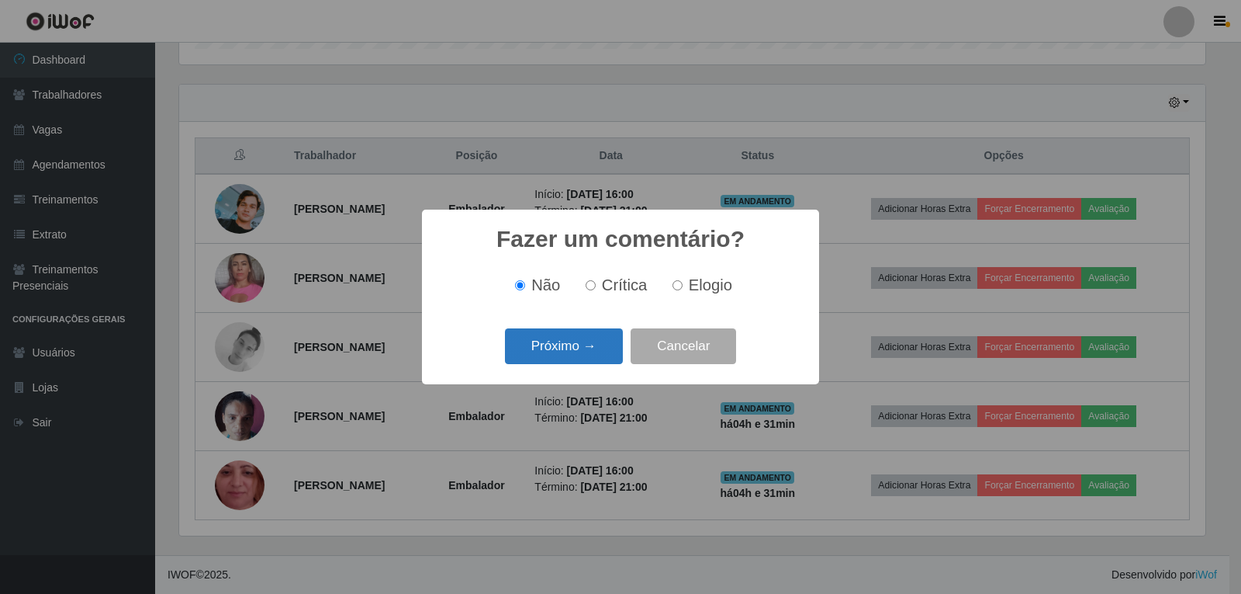
click at [606, 356] on button "Próximo →" at bounding box center [564, 346] width 118 height 36
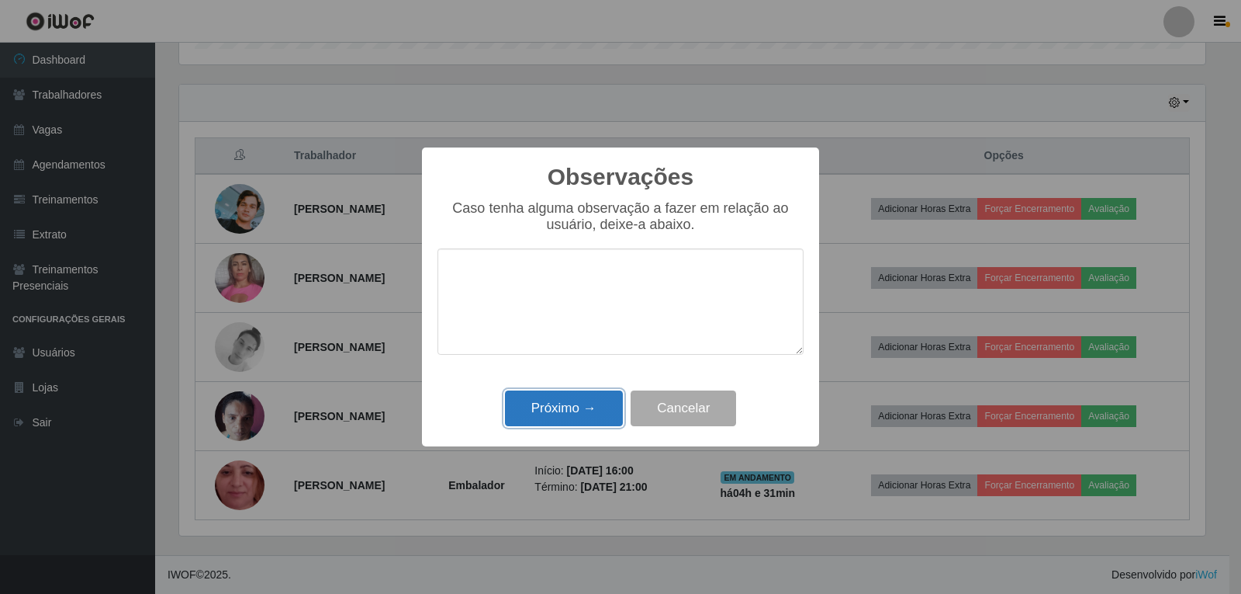
click at [591, 400] on button "Próximo →" at bounding box center [564, 408] width 118 height 36
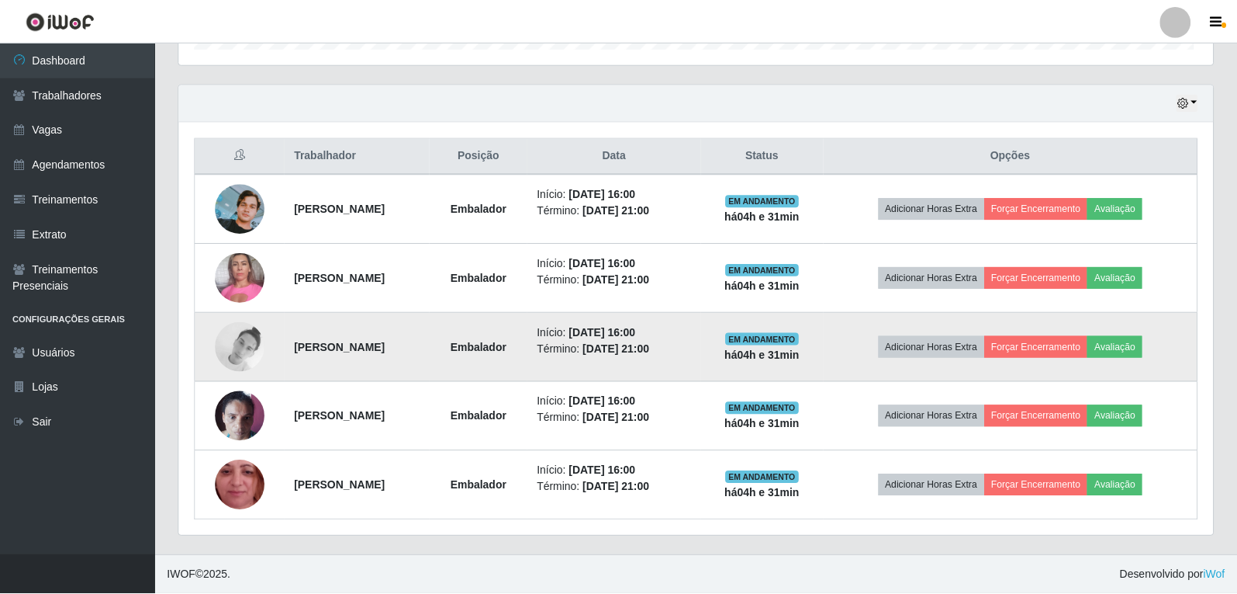
scroll to position [322, 1034]
click at [1143, 348] on button "Avaliação" at bounding box center [1115, 347] width 55 height 22
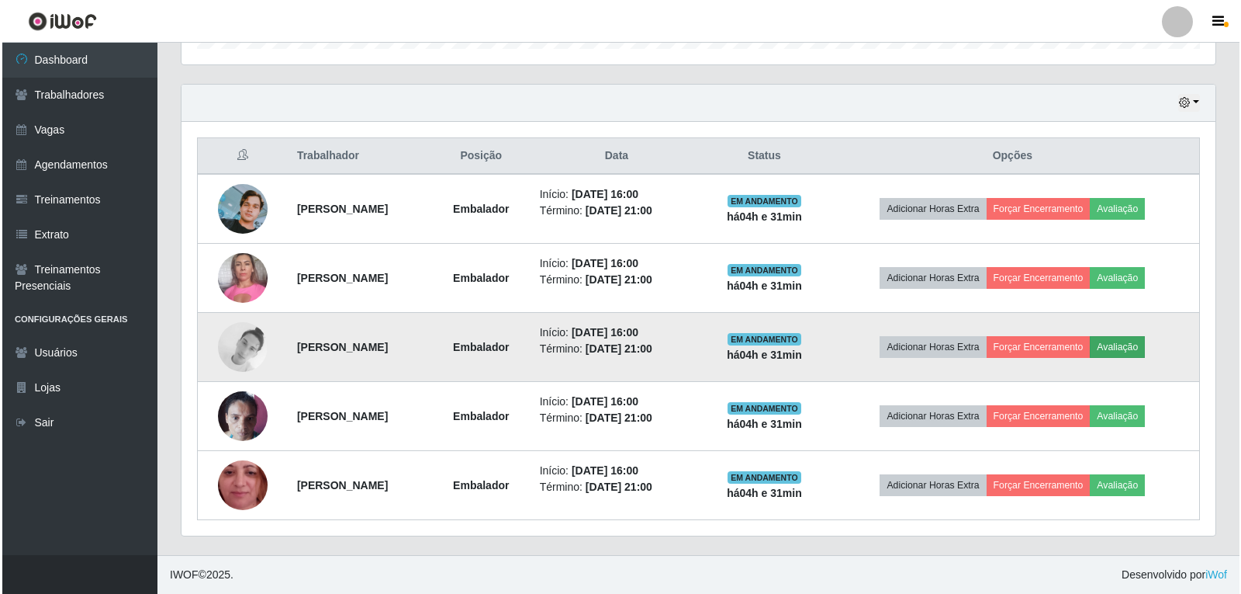
scroll to position [322, 1026]
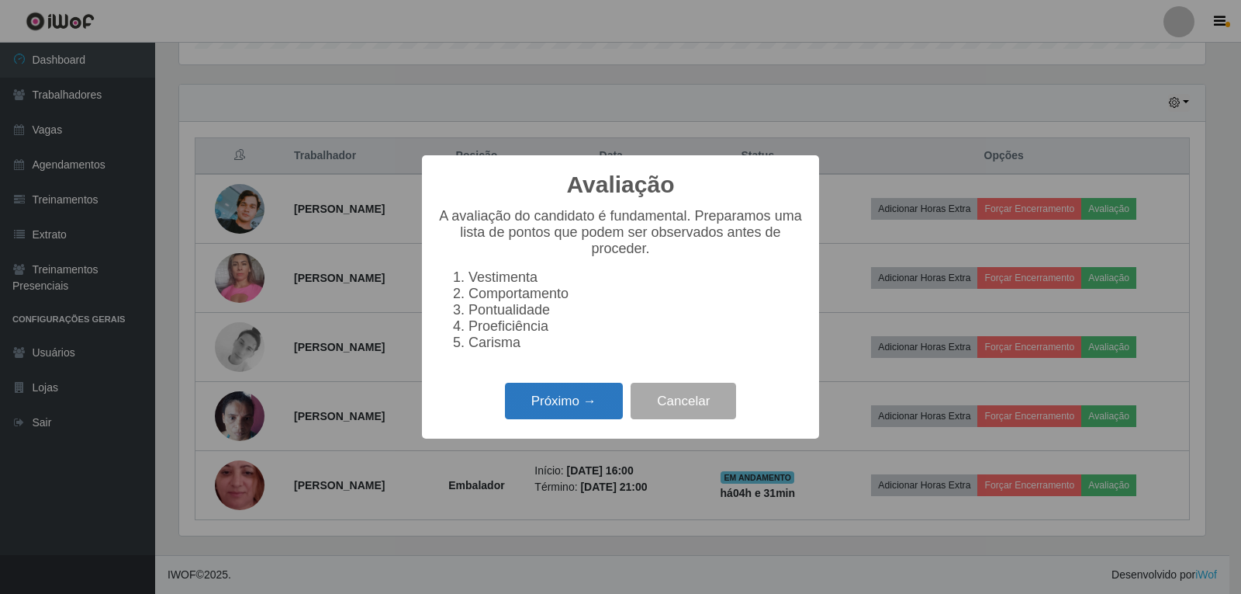
click at [580, 419] on button "Próximo →" at bounding box center [564, 400] width 118 height 36
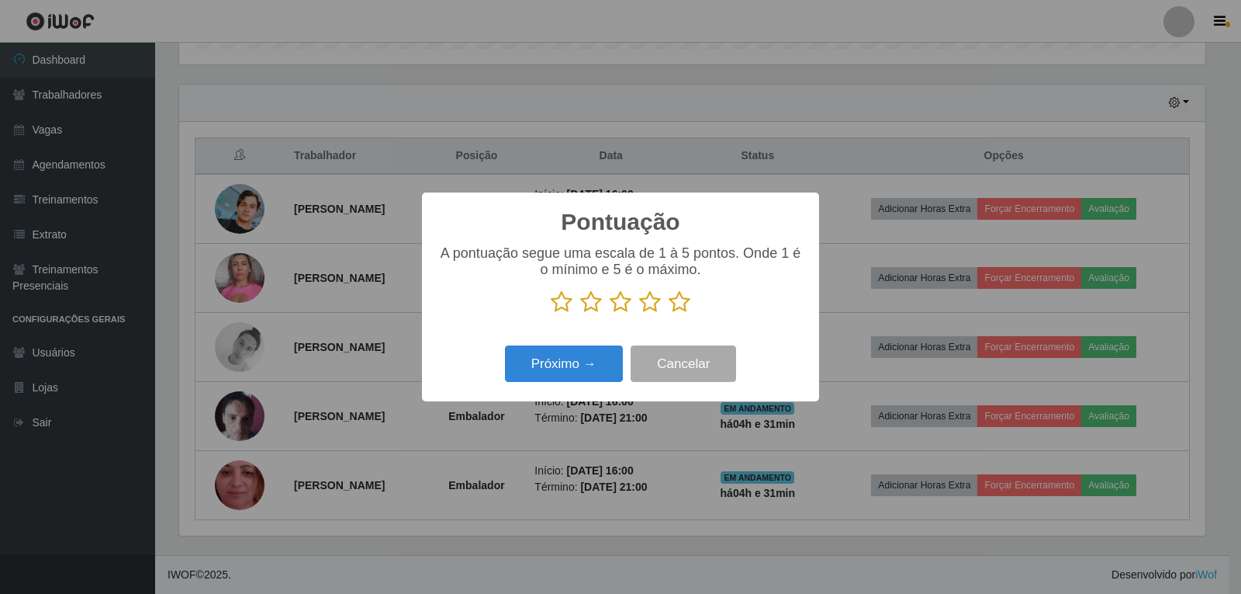
click at [674, 305] on icon at bounding box center [680, 301] width 22 height 23
click at [669, 313] on input "radio" at bounding box center [669, 313] width 0 height 0
click at [586, 398] on div "Pontuação × A pontuação segue uma escala de 1 à 5 pontos. Onde 1 é o mínimo e 5…" at bounding box center [620, 296] width 397 height 209
click at [590, 372] on button "Próximo →" at bounding box center [564, 363] width 118 height 36
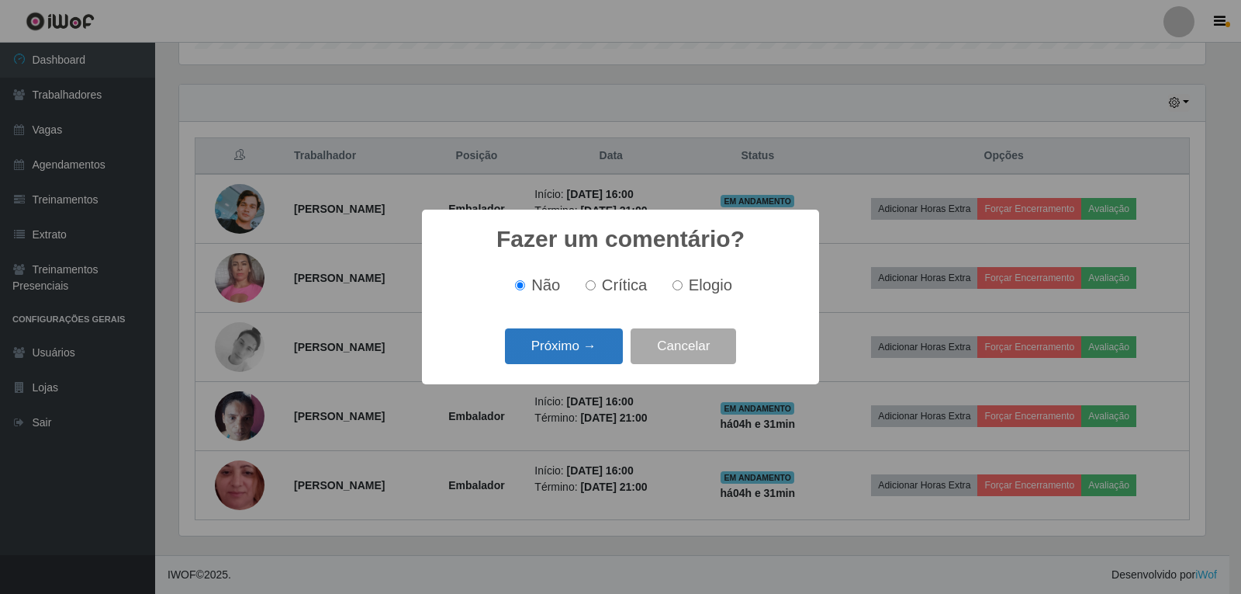
click at [606, 351] on button "Próximo →" at bounding box center [564, 346] width 118 height 36
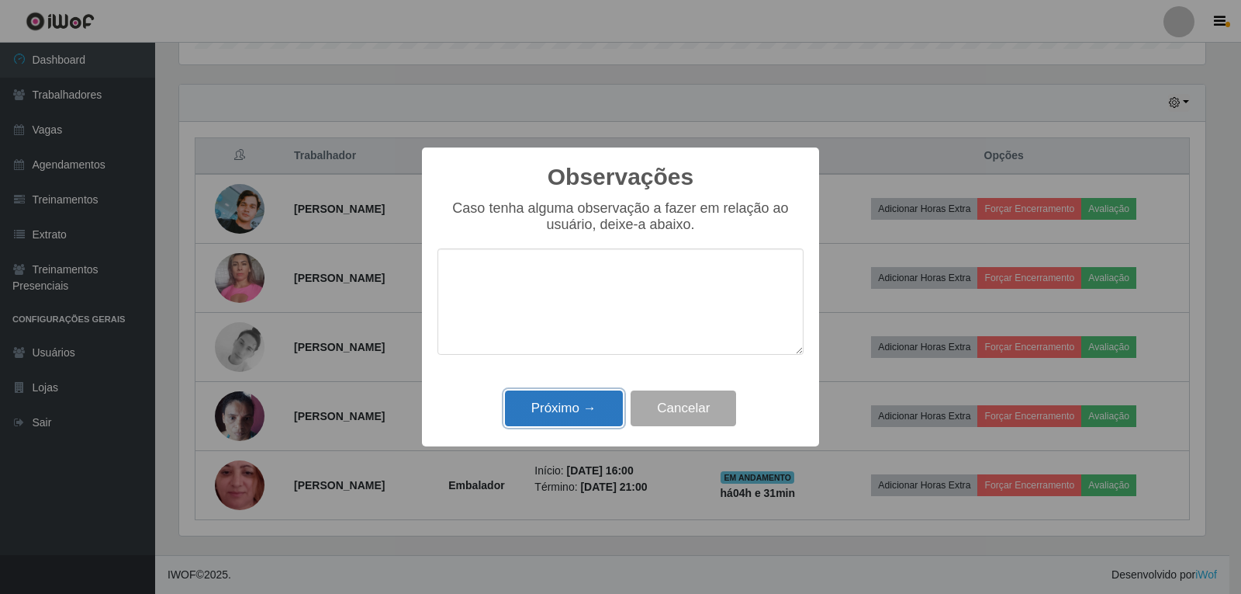
click at [604, 412] on button "Próximo →" at bounding box center [564, 408] width 118 height 36
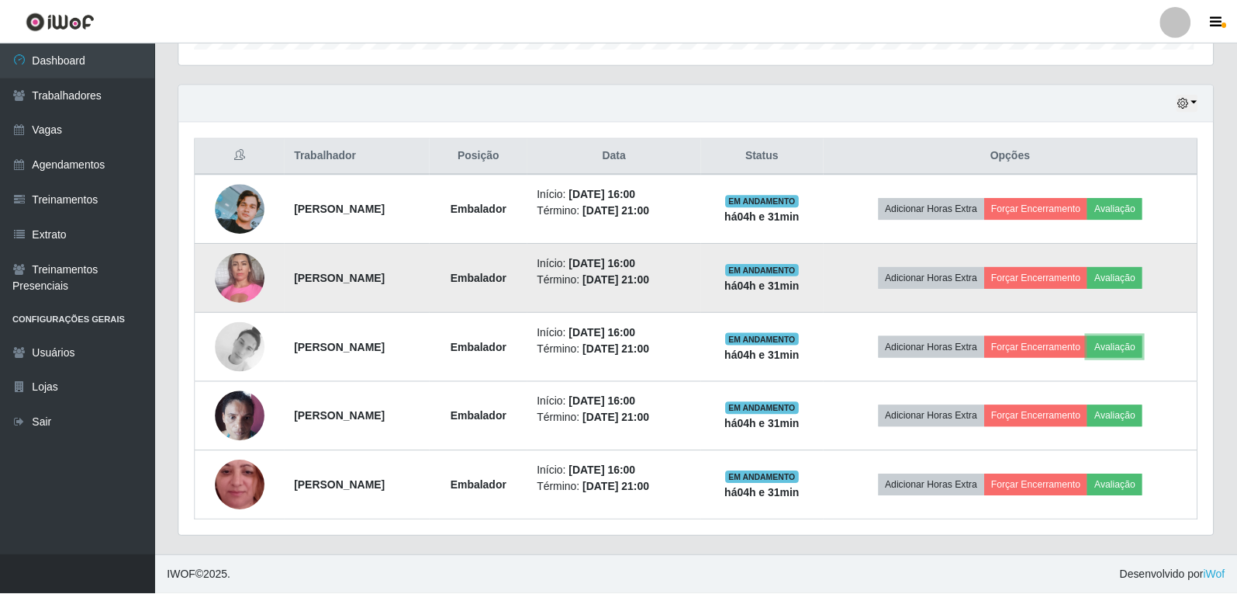
scroll to position [322, 1034]
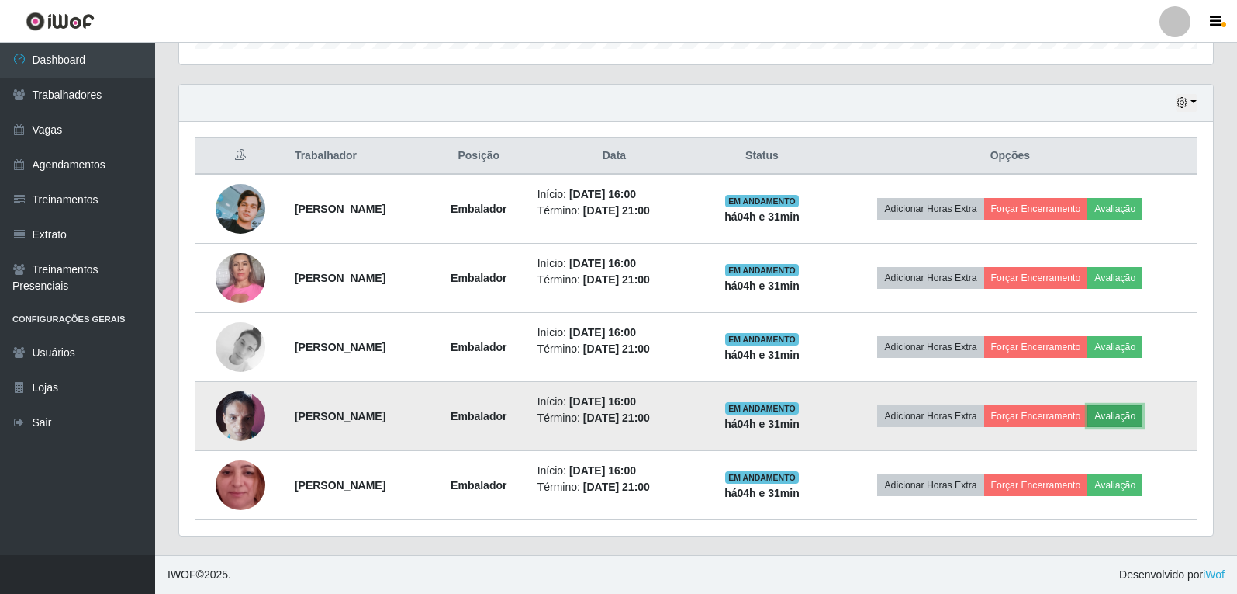
click at [1138, 413] on button "Avaliação" at bounding box center [1115, 416] width 55 height 22
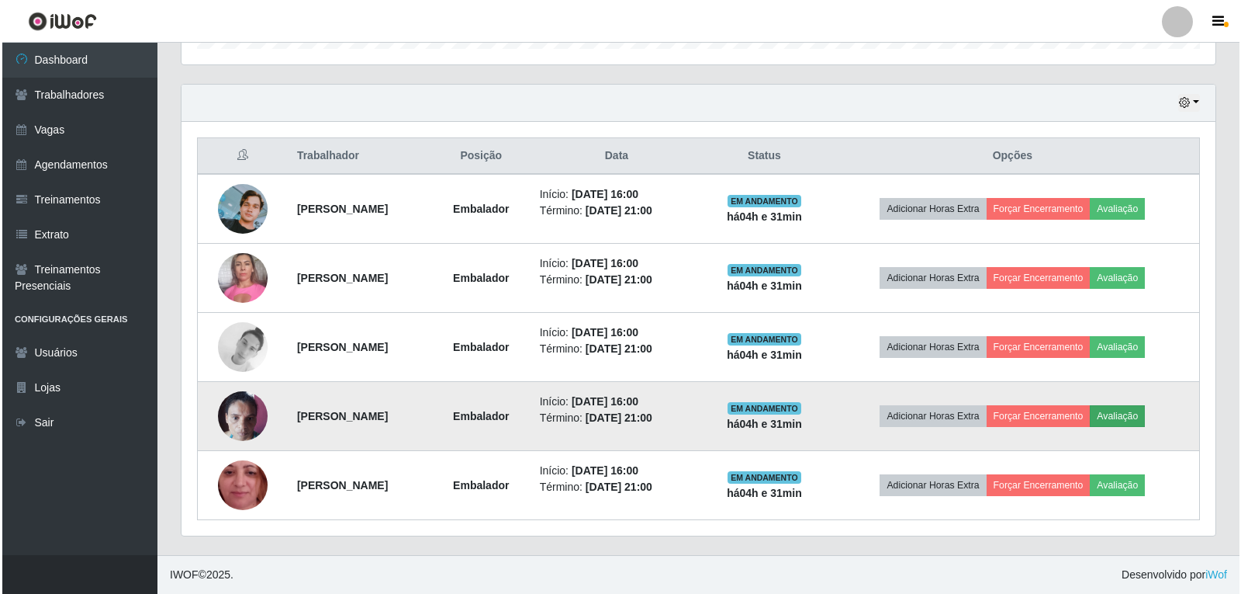
scroll to position [322, 1026]
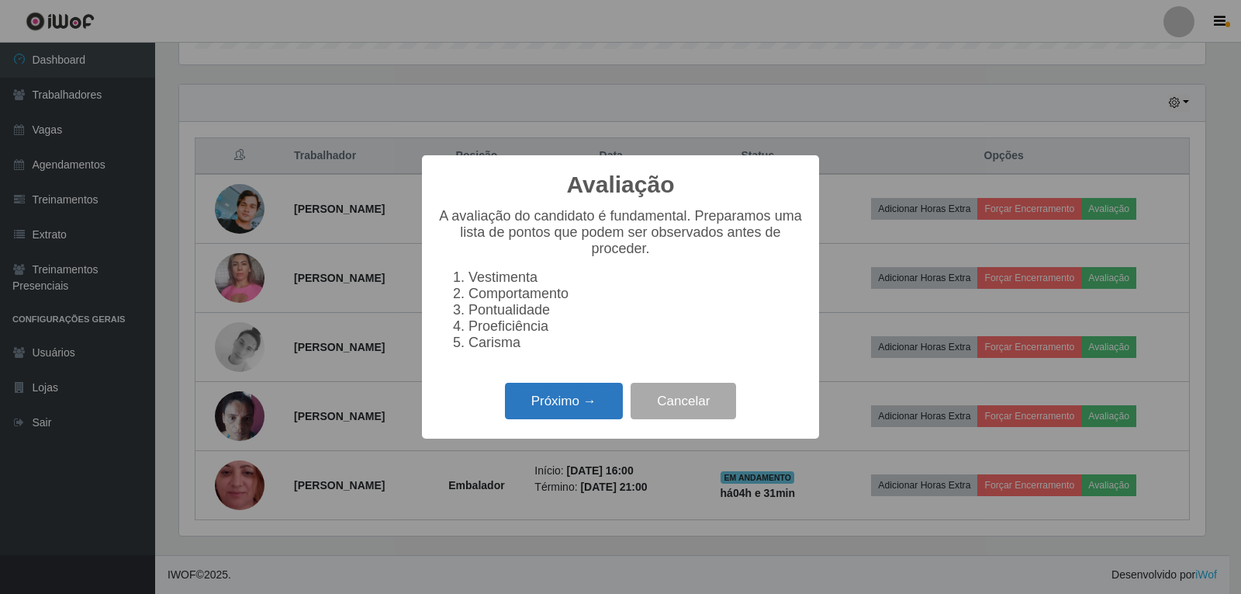
click at [590, 407] on button "Próximo →" at bounding box center [564, 400] width 118 height 36
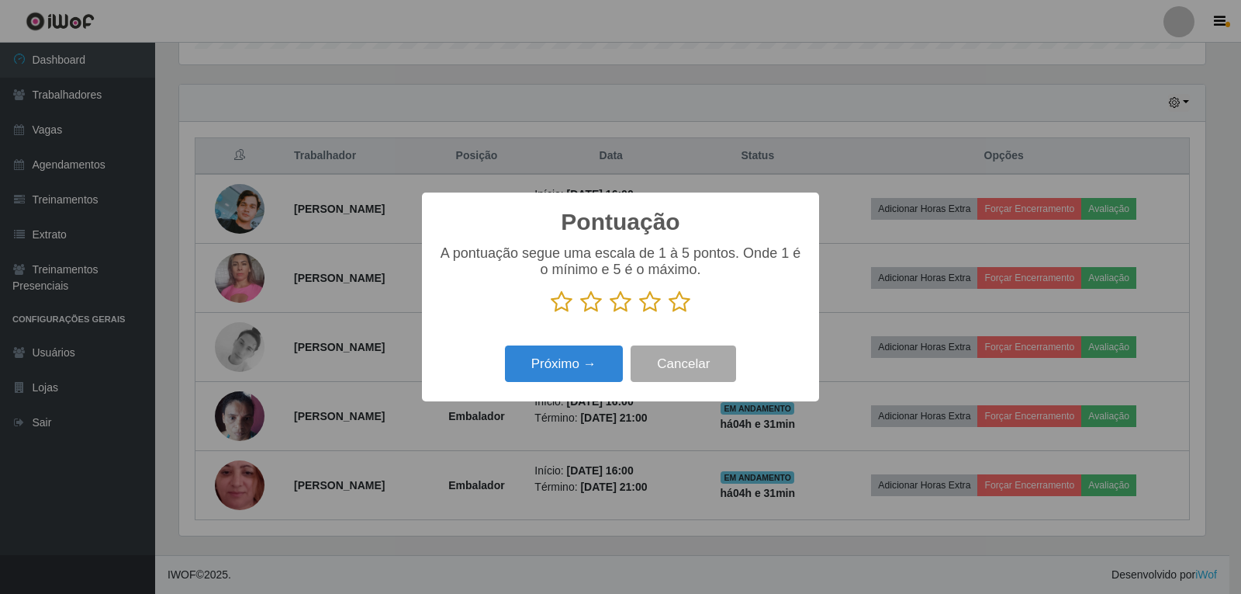
scroll to position [775504, 774799]
click at [683, 307] on icon at bounding box center [680, 301] width 22 height 23
click at [669, 313] on input "radio" at bounding box center [669, 313] width 0 height 0
click at [597, 357] on button "Próximo →" at bounding box center [564, 363] width 118 height 36
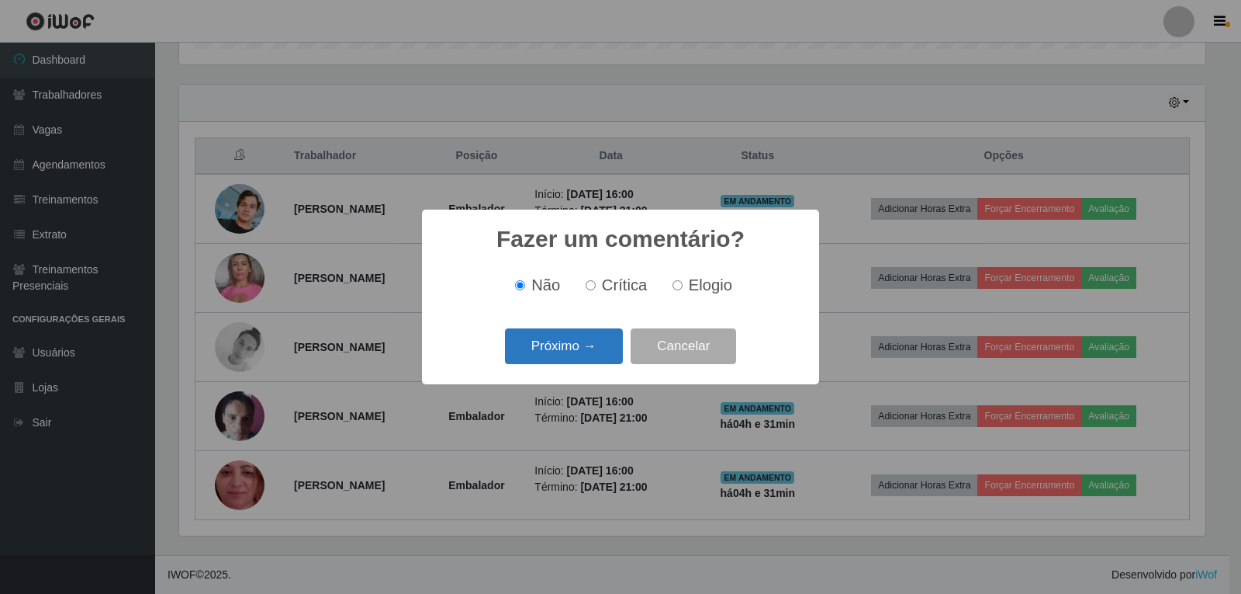
click at [612, 340] on button "Próximo →" at bounding box center [564, 346] width 118 height 36
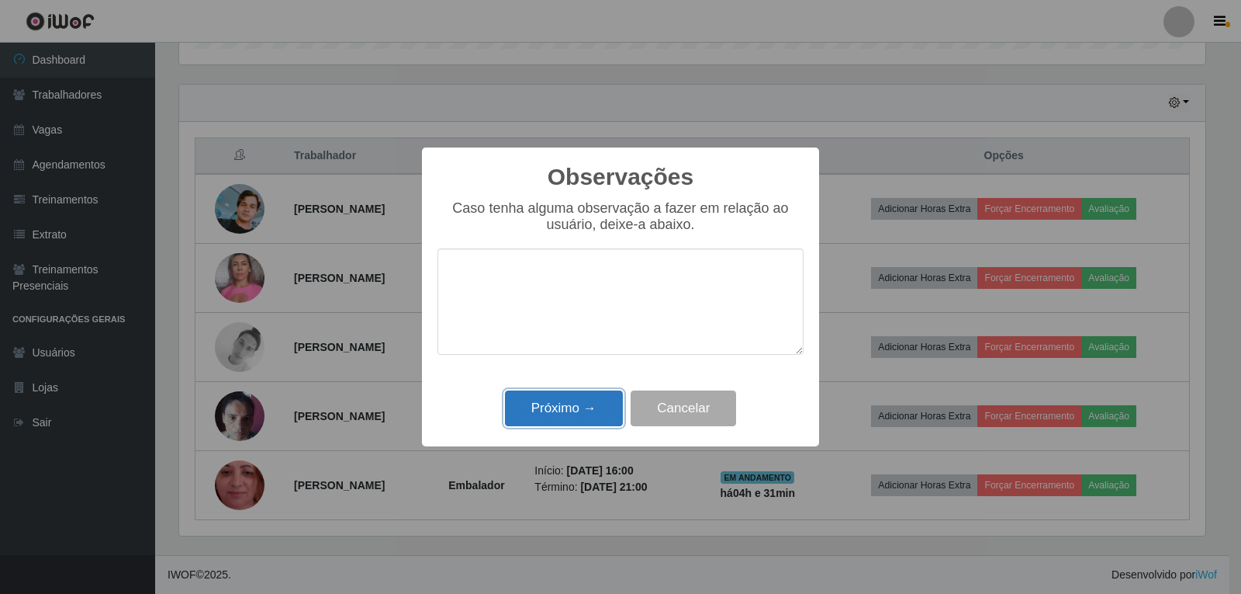
click at [599, 402] on button "Próximo →" at bounding box center [564, 408] width 118 height 36
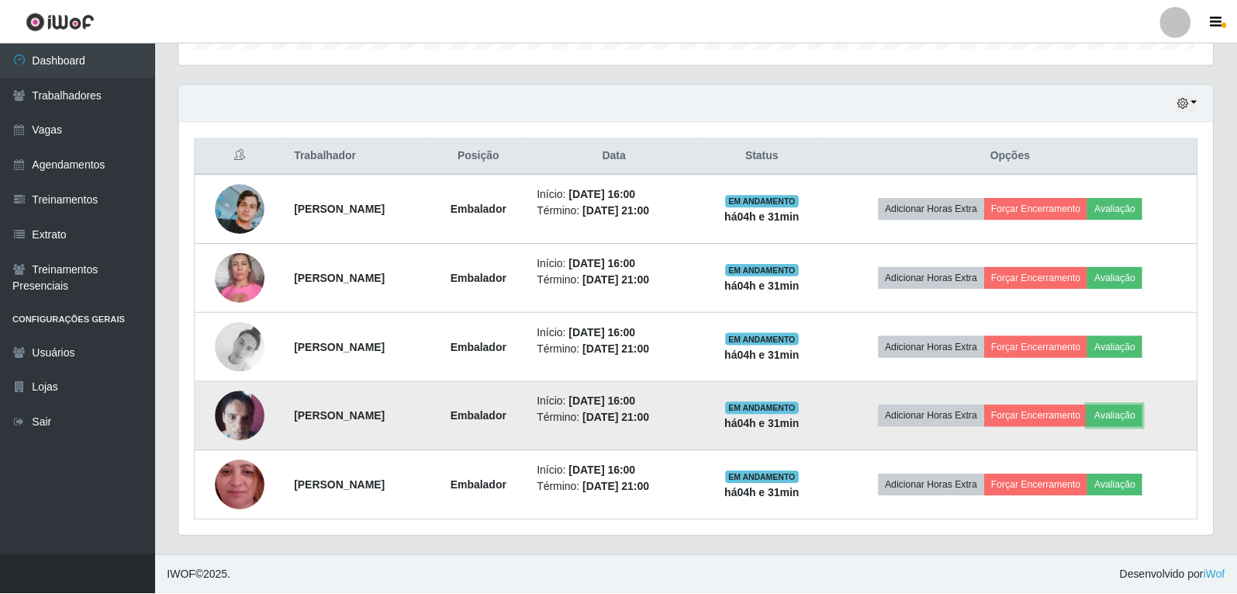
scroll to position [322, 1034]
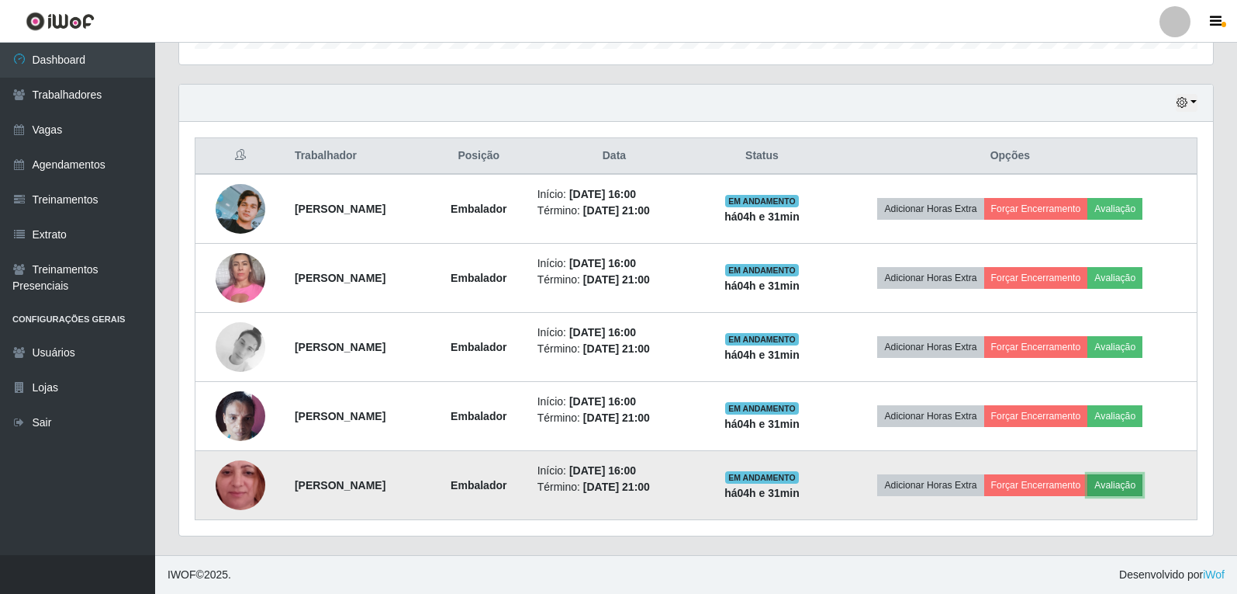
click at [1128, 479] on button "Avaliação" at bounding box center [1115, 485] width 55 height 22
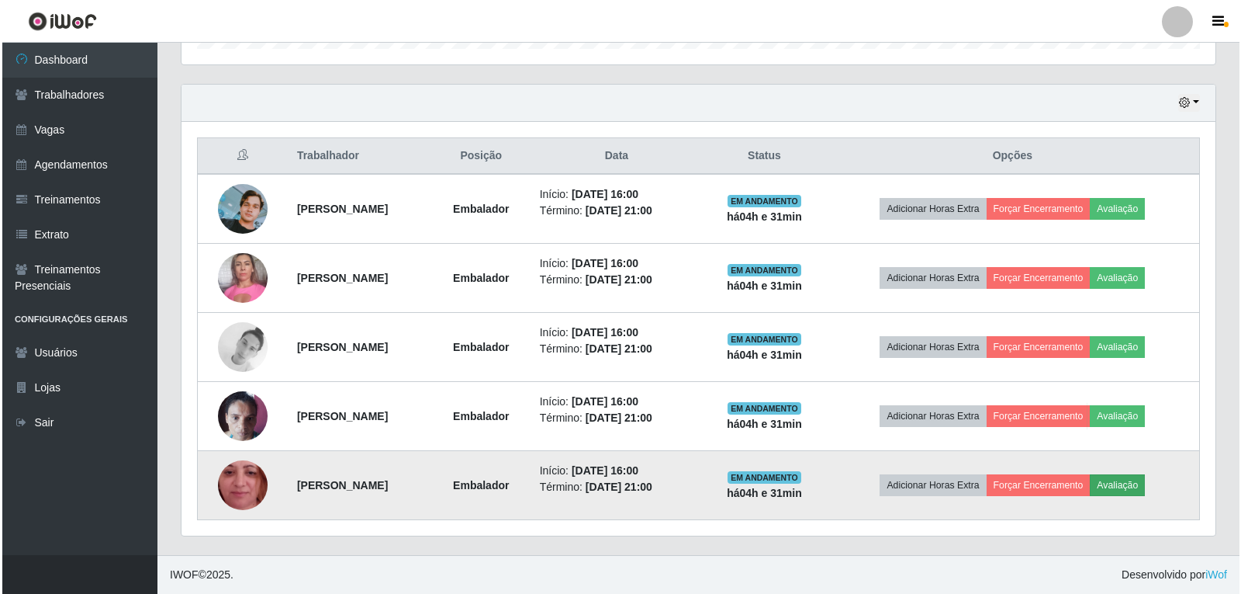
scroll to position [322, 1026]
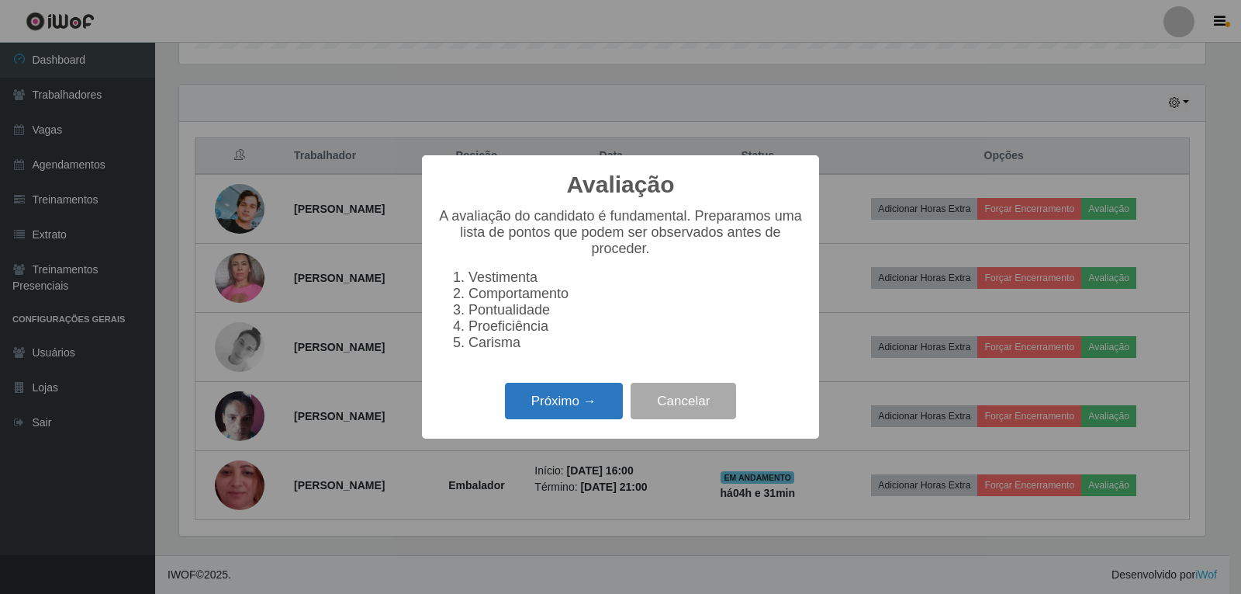
click at [571, 402] on button "Próximo →" at bounding box center [564, 400] width 118 height 36
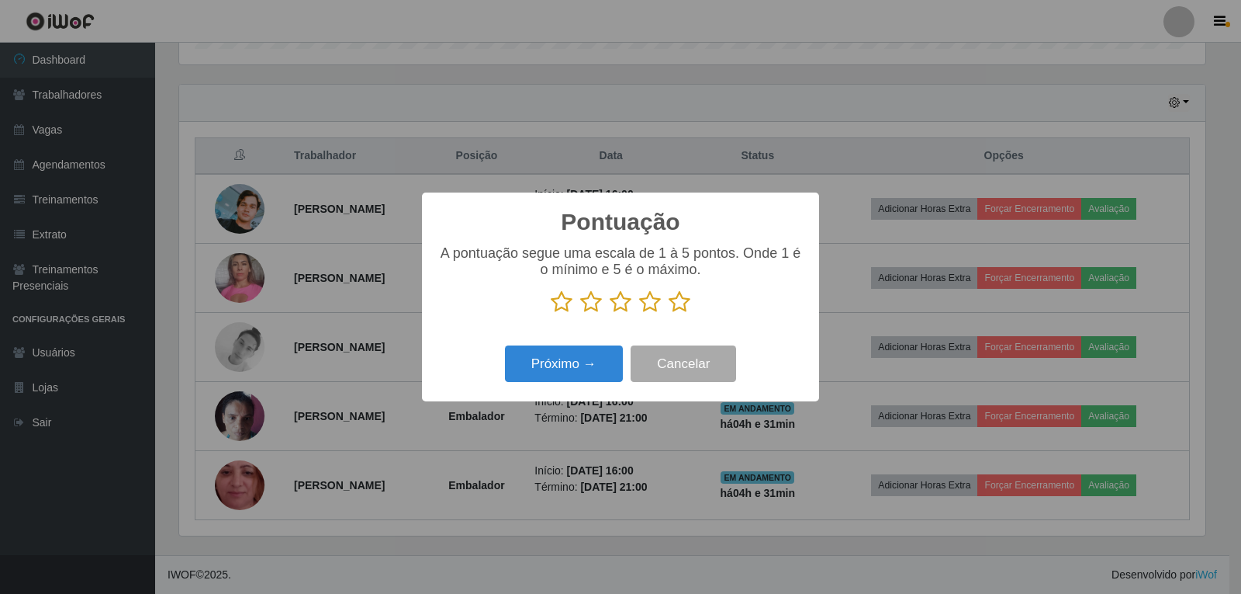
scroll to position [775504, 774799]
click at [683, 302] on icon at bounding box center [680, 301] width 22 height 23
click at [669, 313] on input "radio" at bounding box center [669, 313] width 0 height 0
click at [592, 362] on button "Próximo →" at bounding box center [564, 363] width 118 height 36
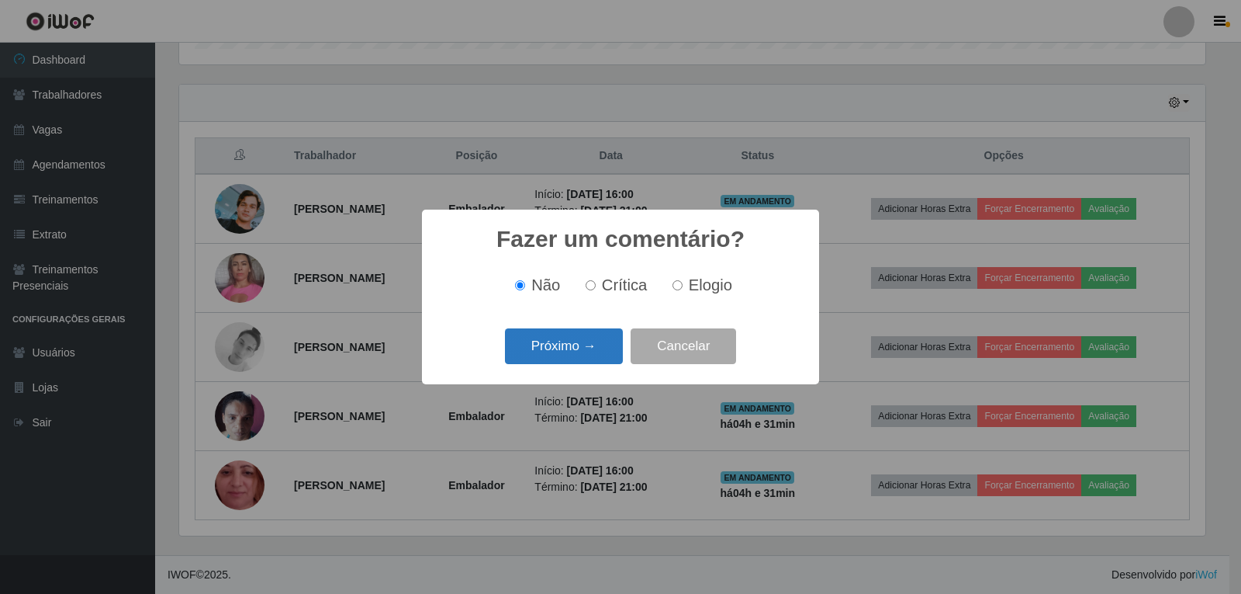
click at [608, 337] on button "Próximo →" at bounding box center [564, 346] width 118 height 36
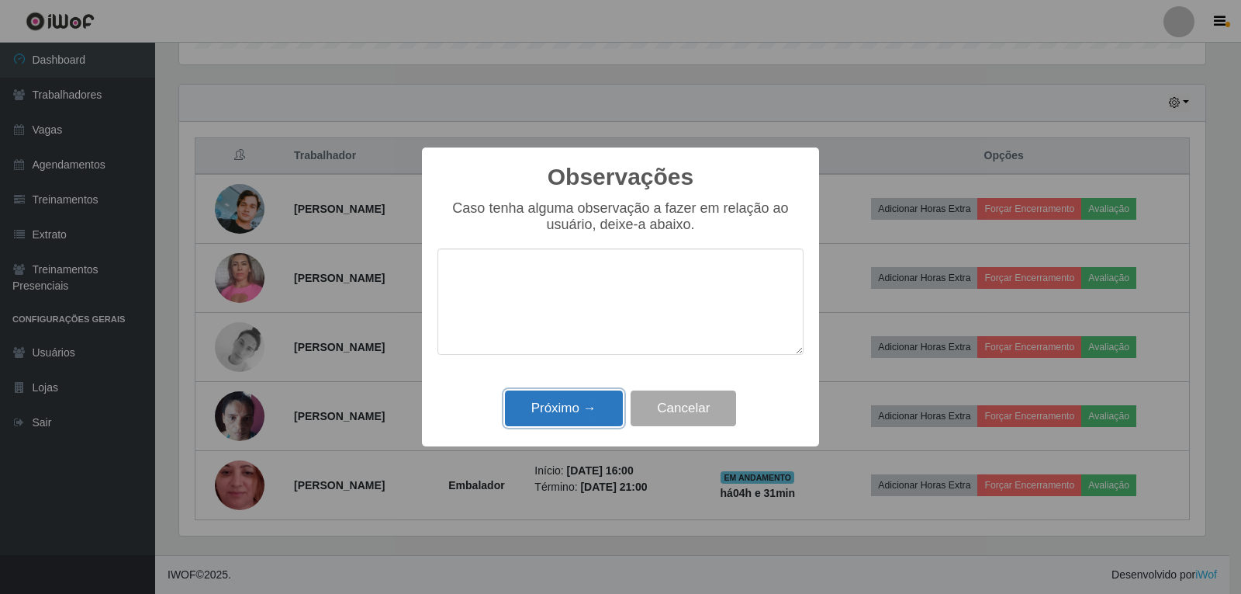
click at [607, 405] on button "Próximo →" at bounding box center [564, 408] width 118 height 36
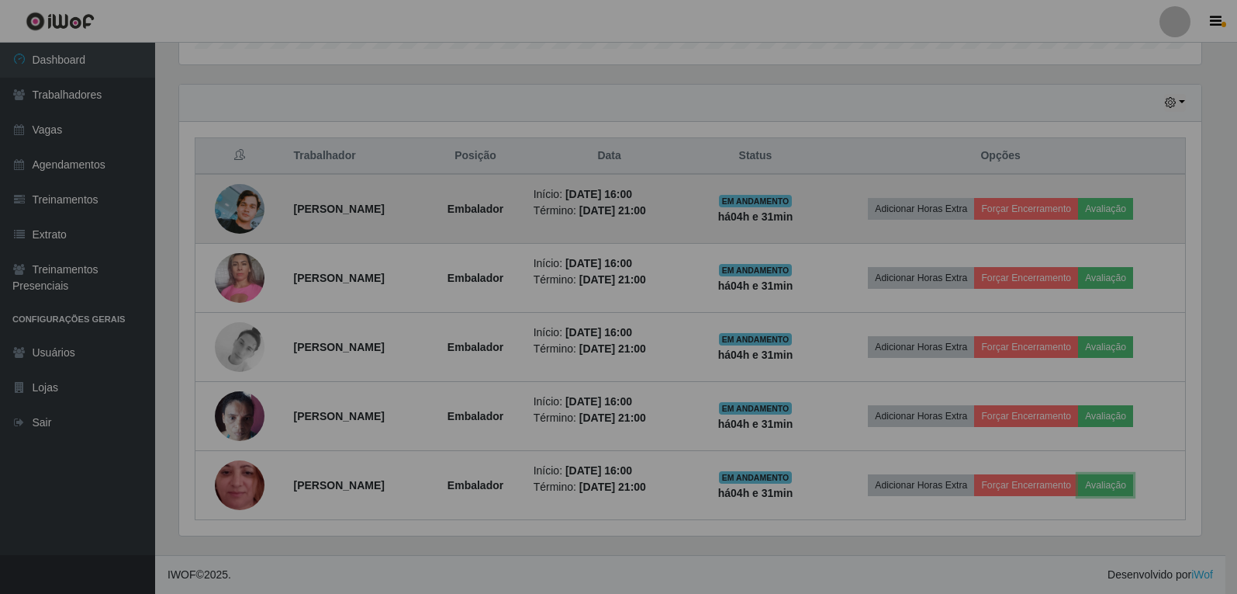
scroll to position [322, 1034]
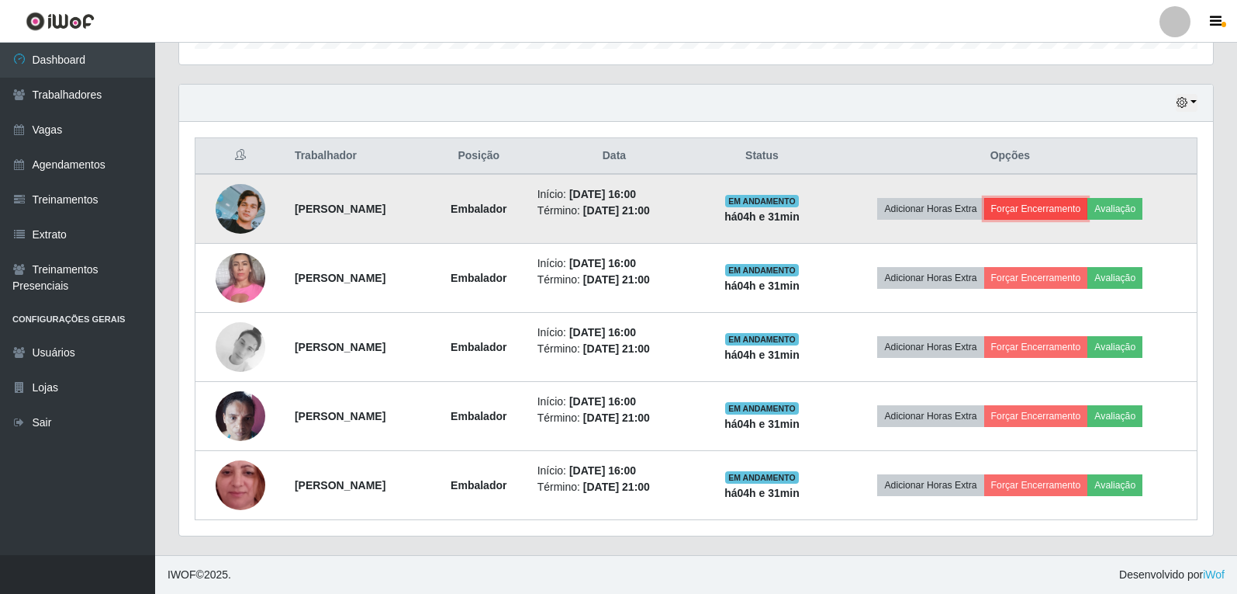
click at [1025, 210] on button "Forçar Encerramento" at bounding box center [1037, 209] width 104 height 22
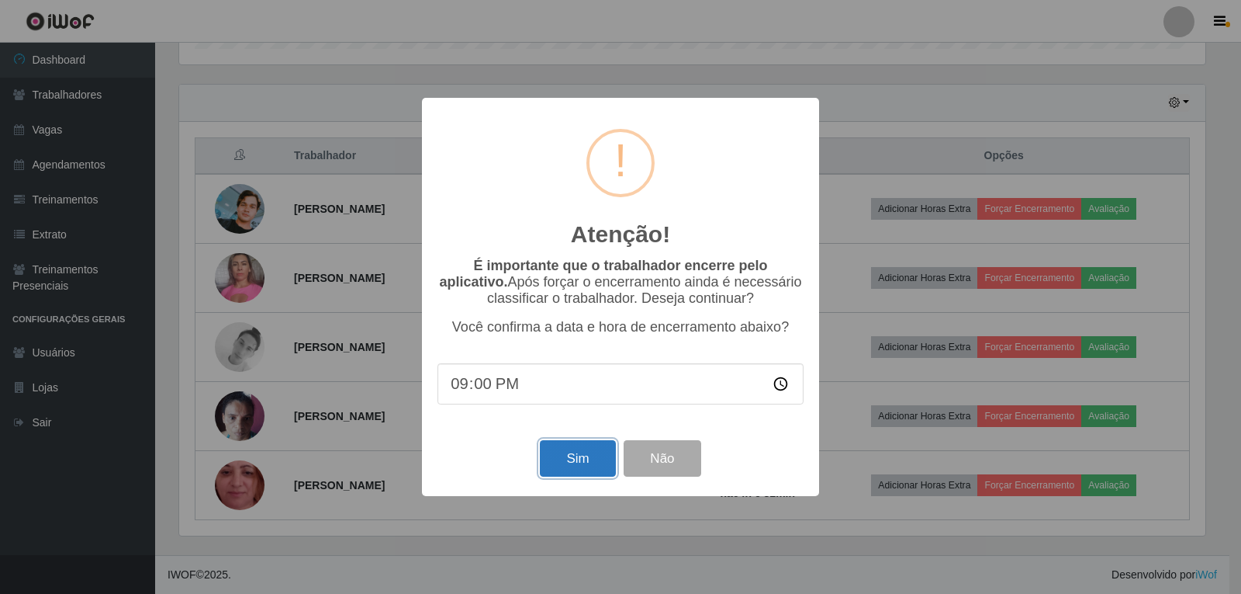
click at [599, 448] on button "Sim" at bounding box center [577, 458] width 75 height 36
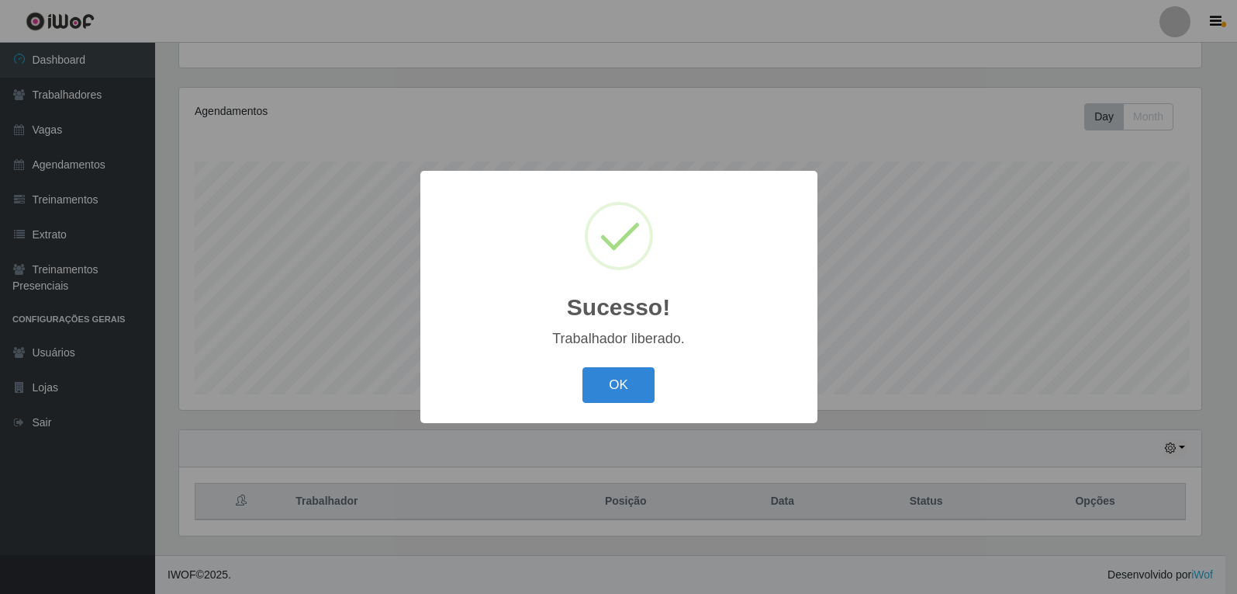
scroll to position [0, 0]
click at [585, 367] on button "OK" at bounding box center [621, 385] width 72 height 36
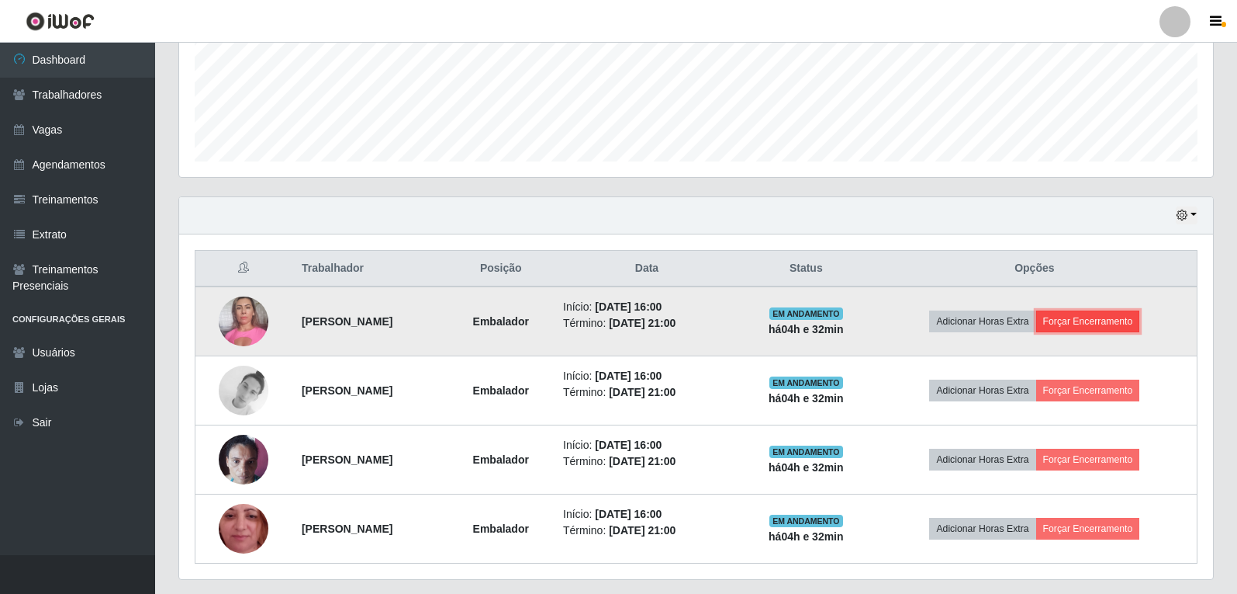
click at [1123, 319] on button "Forçar Encerramento" at bounding box center [1089, 321] width 104 height 22
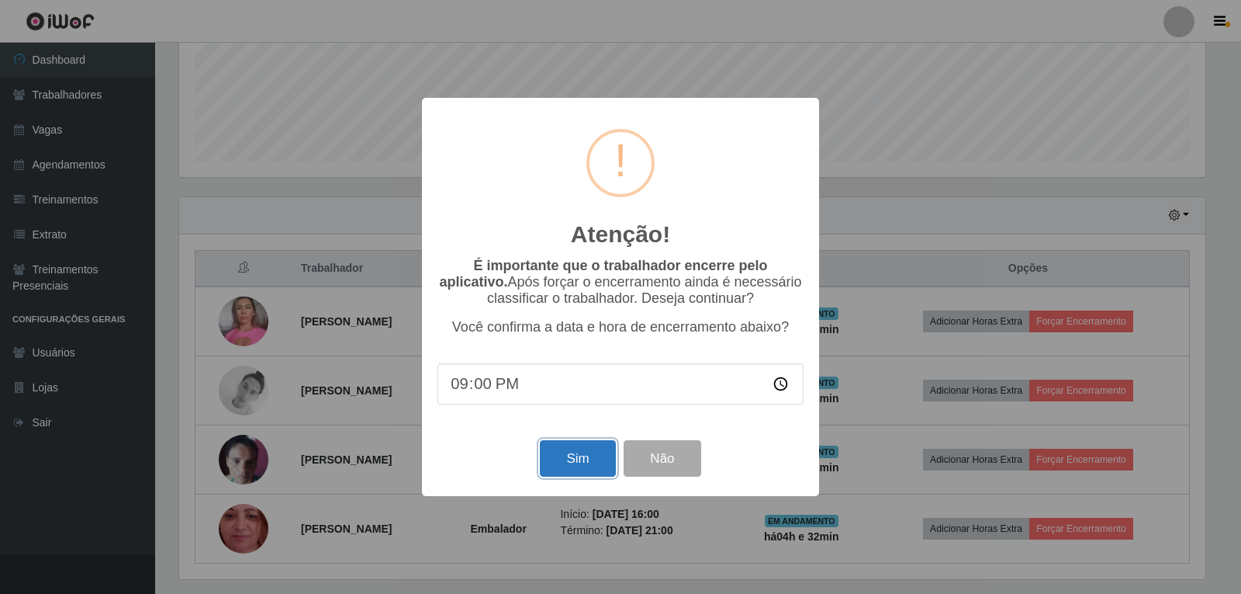
click at [577, 455] on button "Sim" at bounding box center [577, 458] width 75 height 36
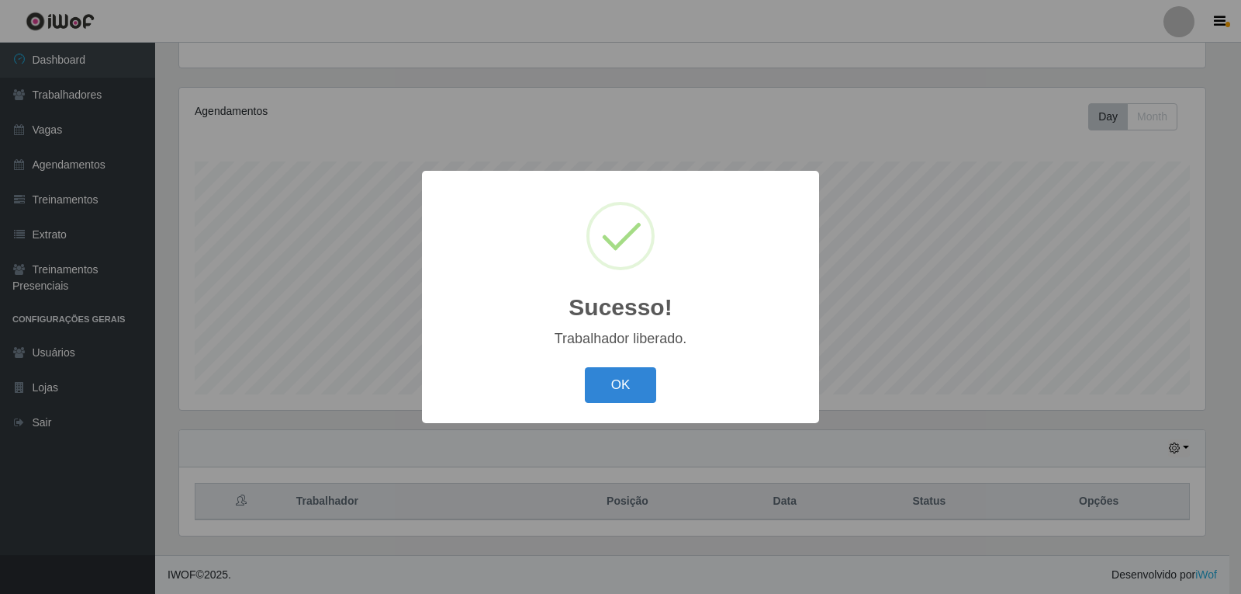
click at [585, 367] on button "OK" at bounding box center [621, 385] width 72 height 36
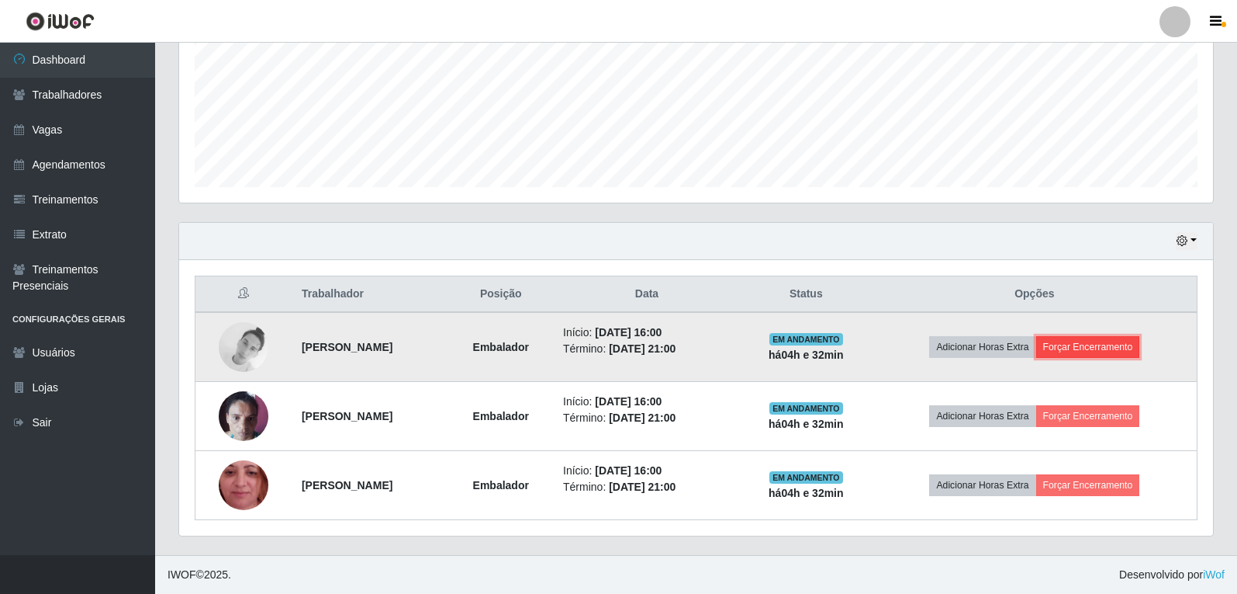
click at [1131, 351] on button "Forçar Encerramento" at bounding box center [1089, 347] width 104 height 22
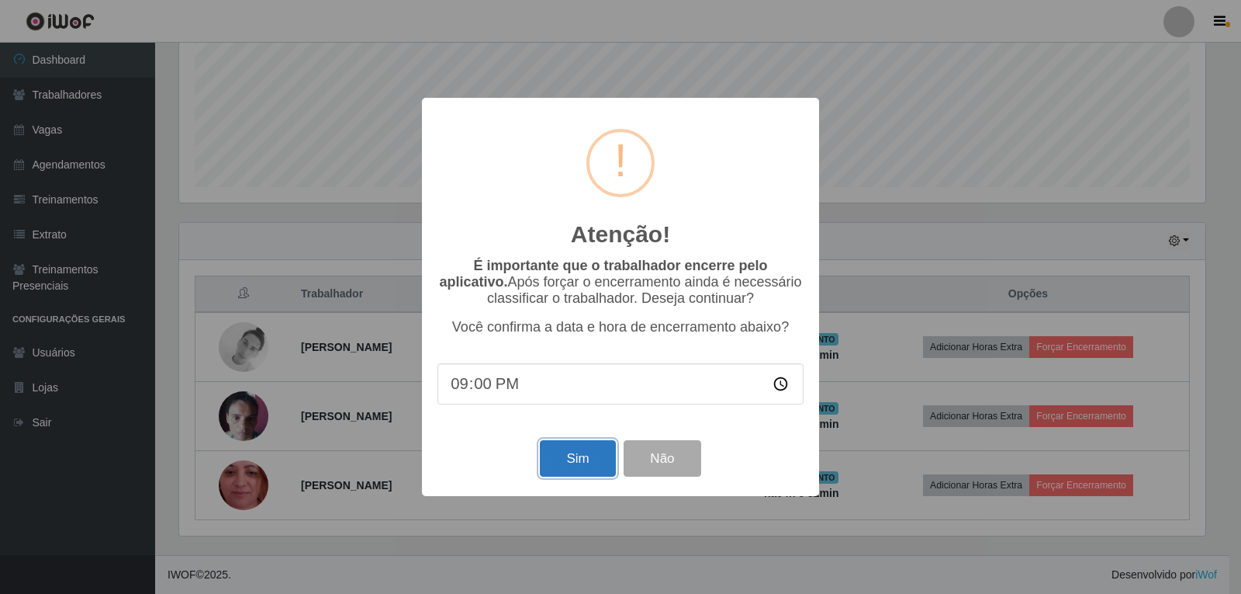
click at [579, 445] on button "Sim" at bounding box center [577, 458] width 75 height 36
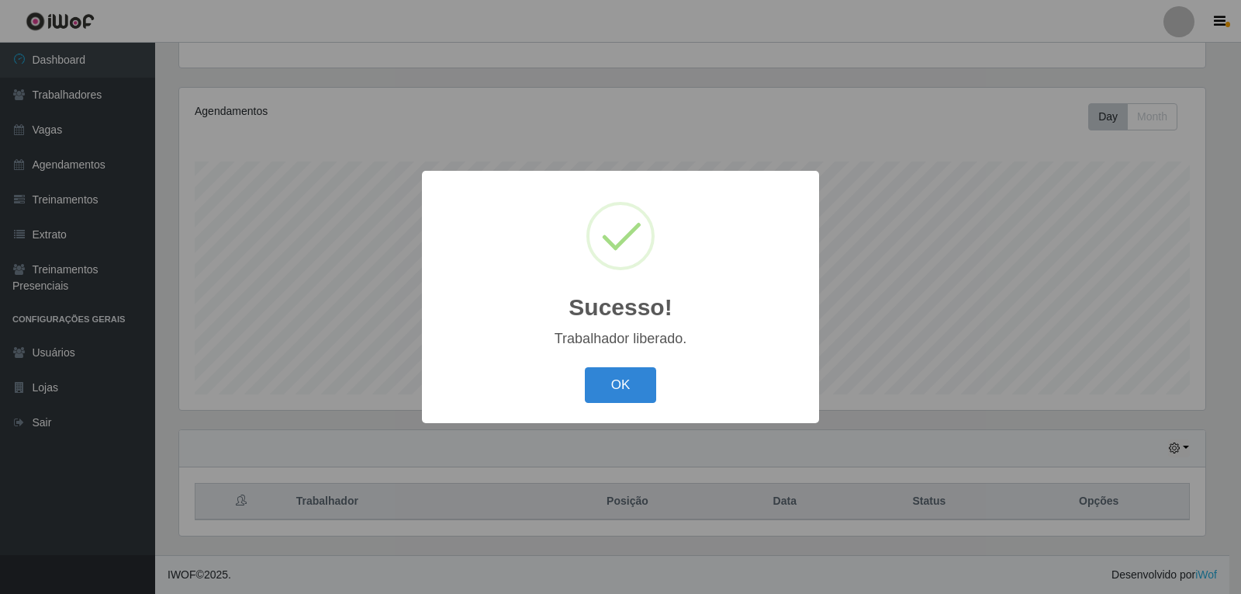
click at [585, 367] on button "OK" at bounding box center [621, 385] width 72 height 36
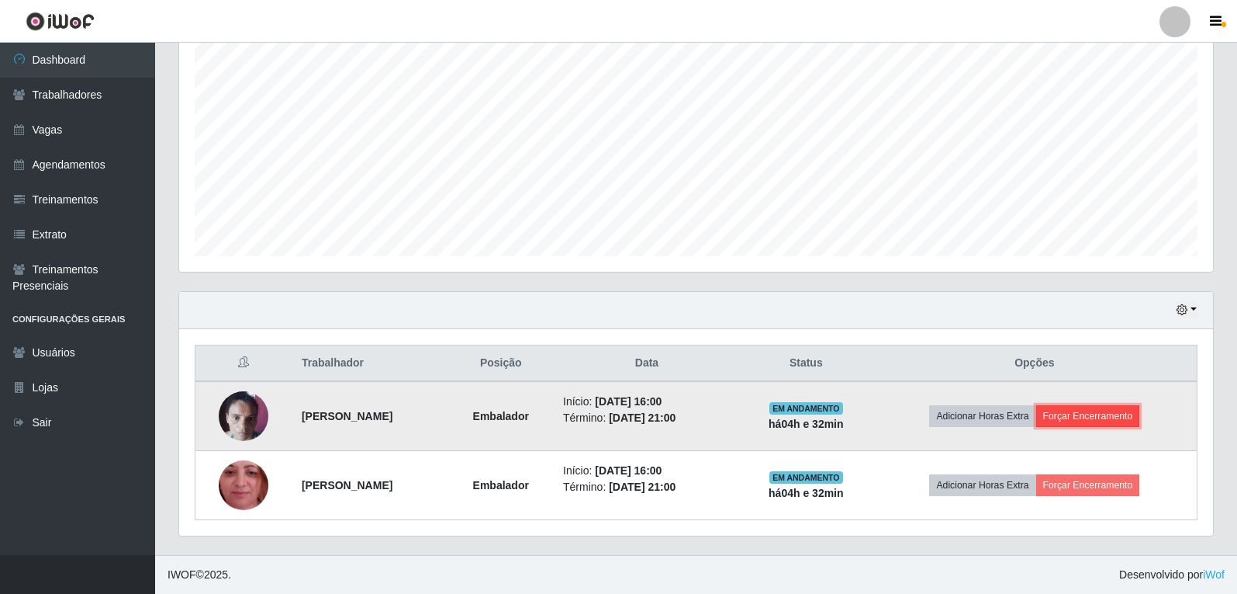
click at [1123, 406] on button "Forçar Encerramento" at bounding box center [1089, 416] width 104 height 22
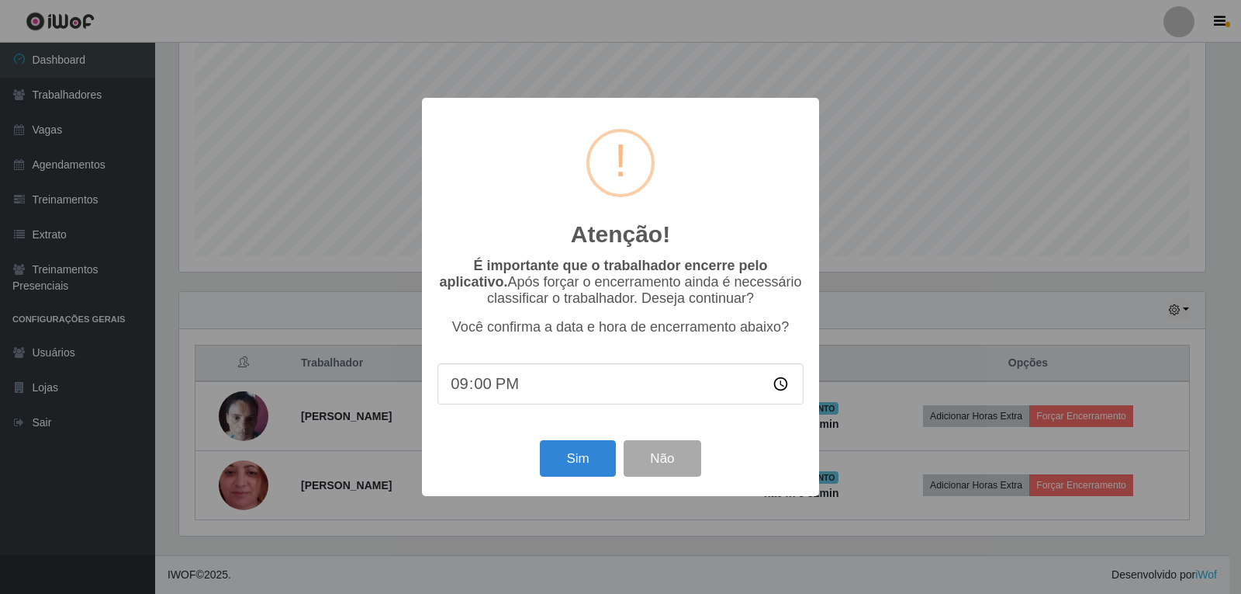
click at [604, 443] on div "Sim Não" at bounding box center [621, 458] width 366 height 44
click at [606, 448] on button "Sim" at bounding box center [577, 458] width 75 height 36
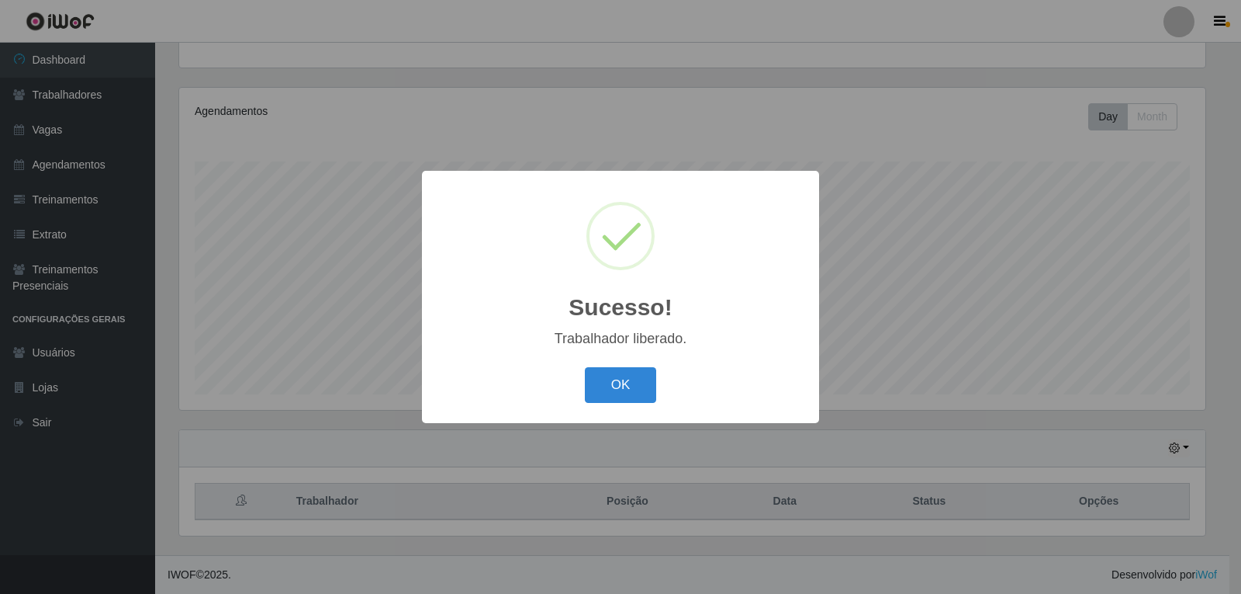
click at [585, 367] on button "OK" at bounding box center [621, 385] width 72 height 36
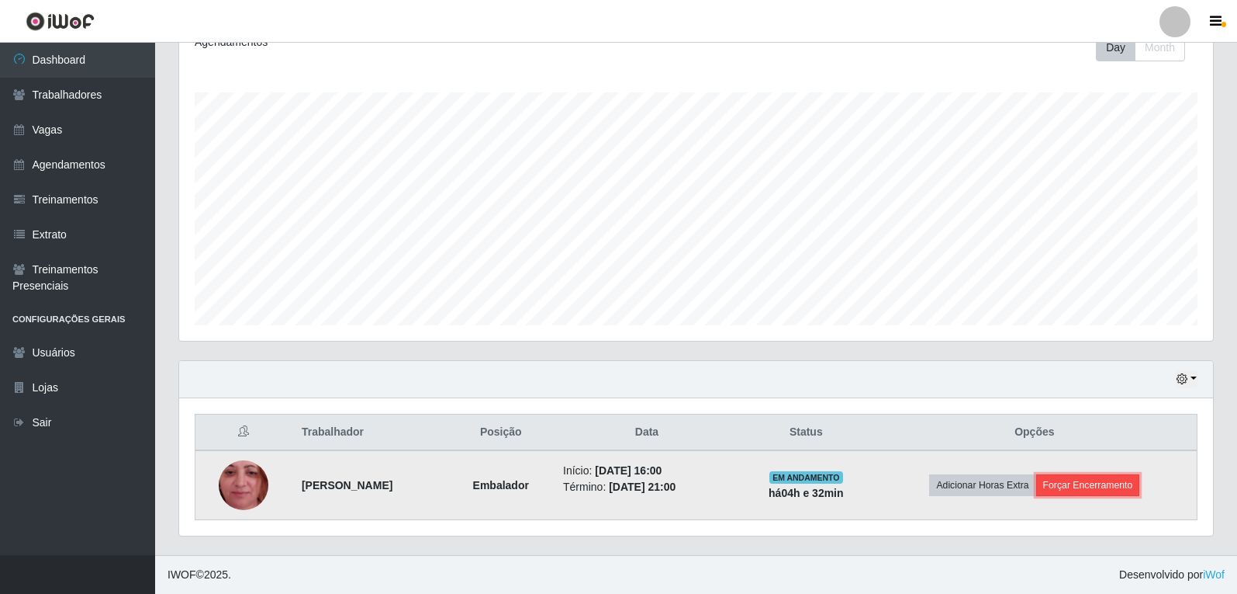
click at [1140, 486] on button "Forçar Encerramento" at bounding box center [1089, 485] width 104 height 22
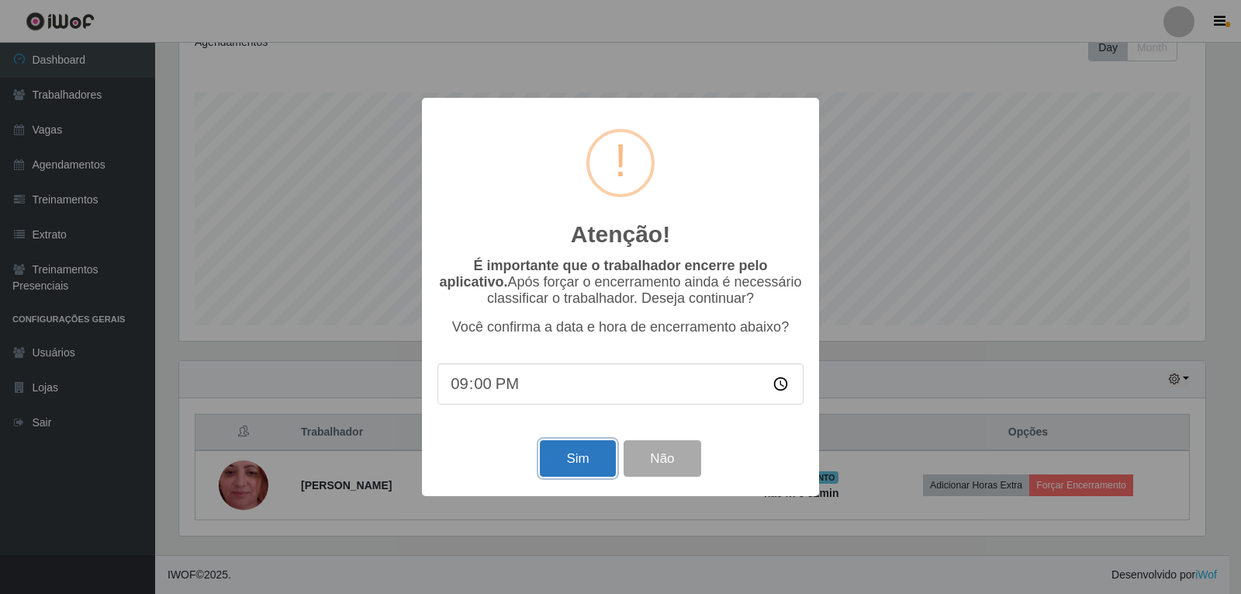
click at [561, 474] on button "Sim" at bounding box center [577, 458] width 75 height 36
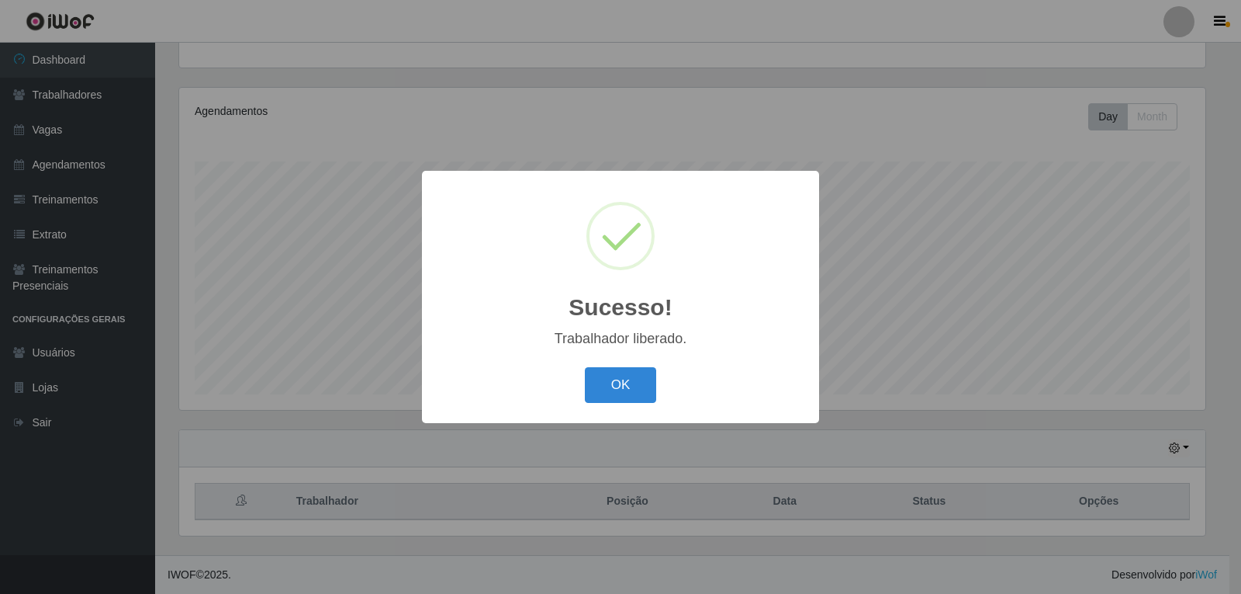
click at [585, 367] on button "OK" at bounding box center [621, 385] width 72 height 36
